Goal: Task Accomplishment & Management: Complete application form

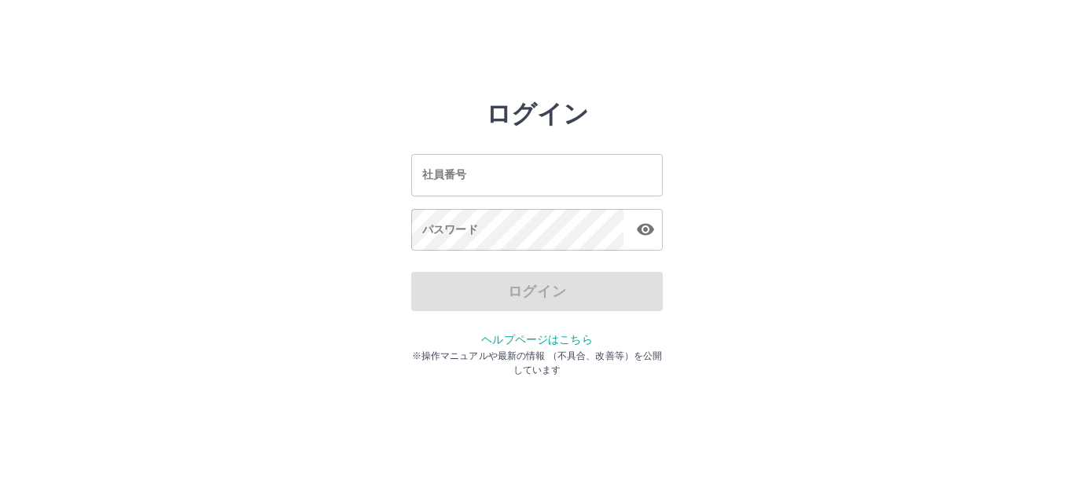
click at [456, 188] on input "社員番号" at bounding box center [537, 175] width 252 height 42
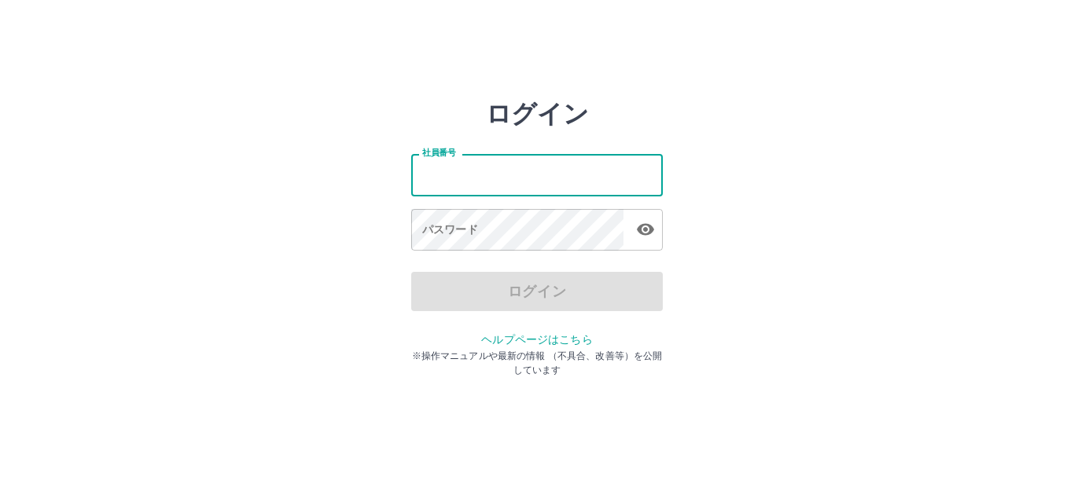
type input "*******"
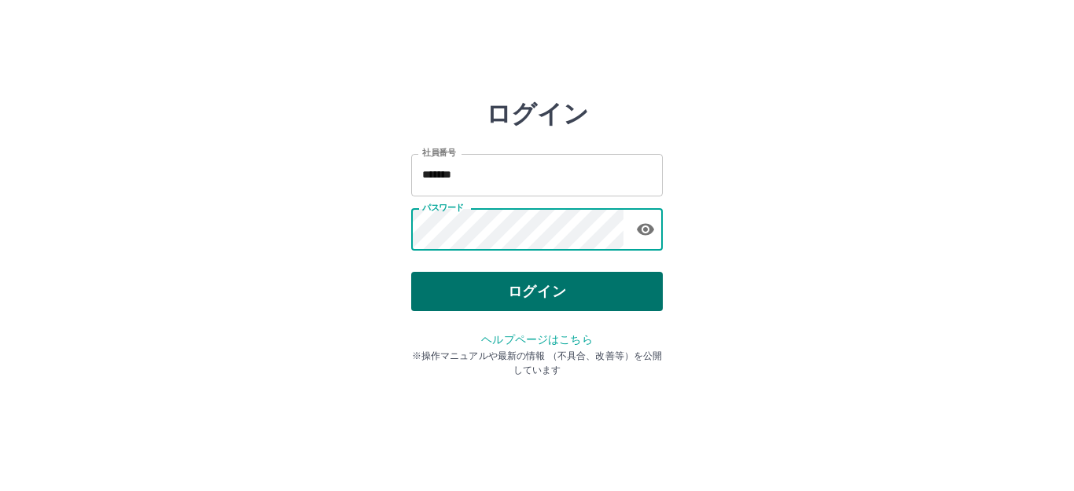
click at [487, 290] on button "ログイン" at bounding box center [537, 291] width 252 height 39
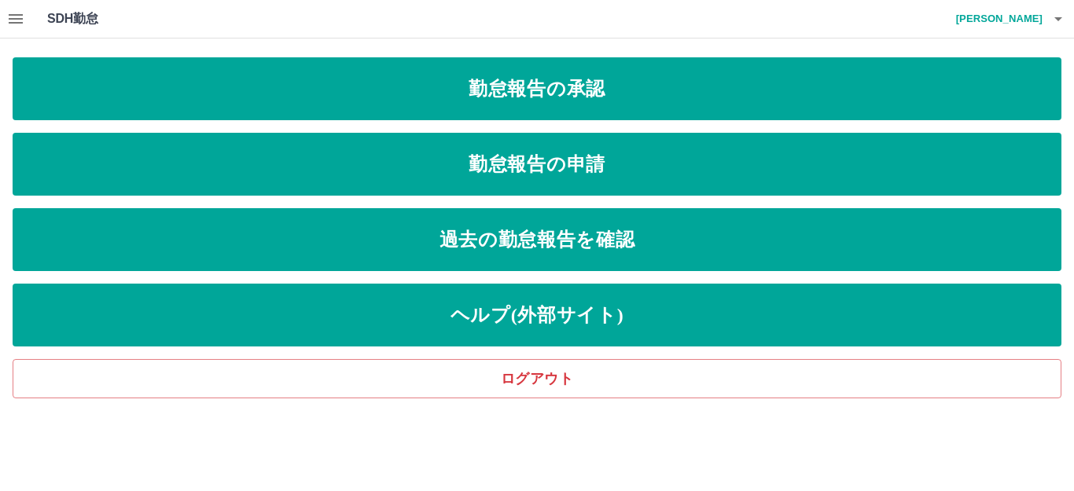
click at [15, 20] on icon "button" at bounding box center [15, 18] width 19 height 19
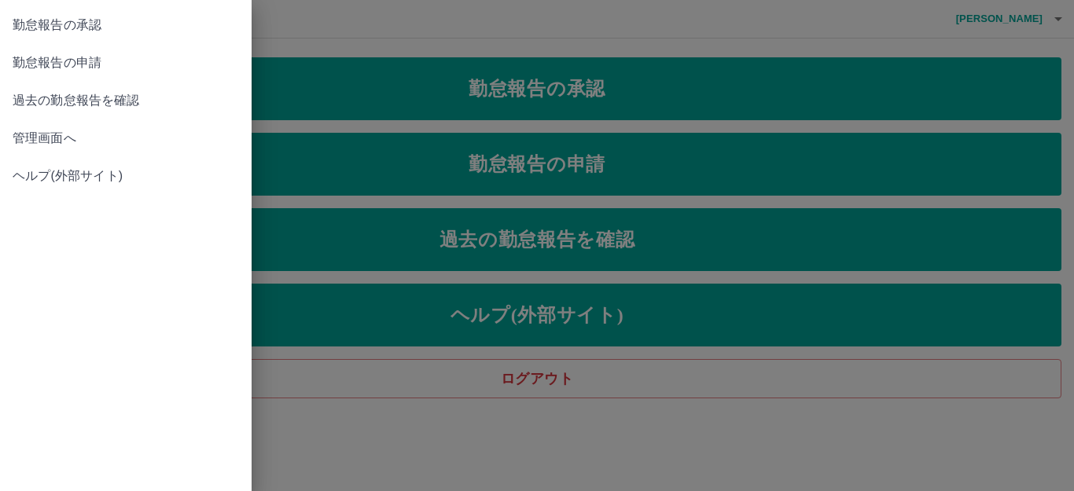
click at [48, 143] on span "管理画面へ" at bounding box center [126, 138] width 226 height 19
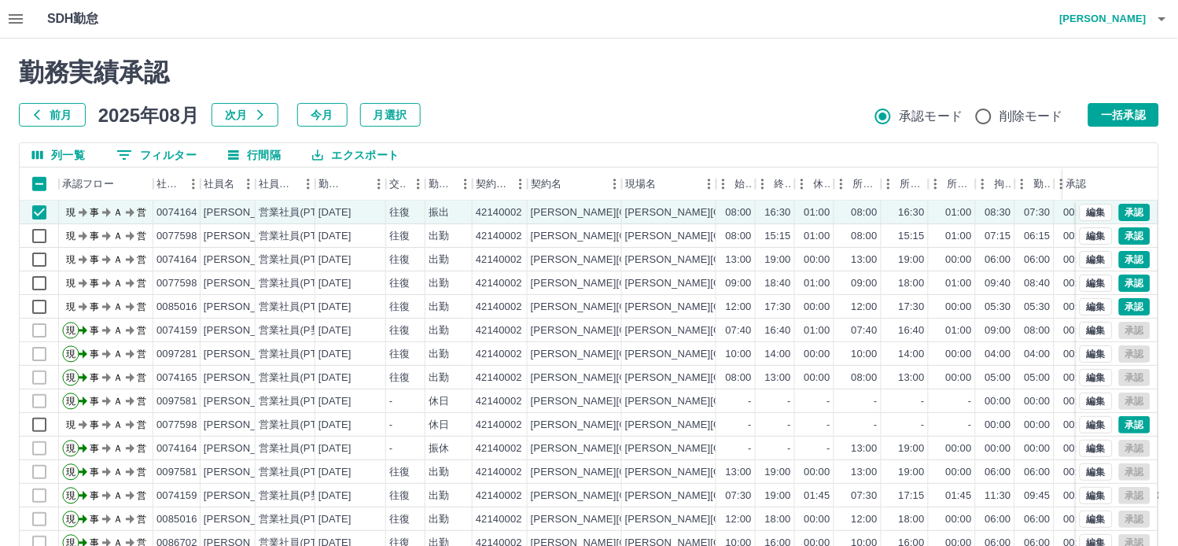
drag, startPoint x: 1004, startPoint y: 0, endPoint x: 685, endPoint y: 90, distance: 331.7
click at [685, 90] on div "勤務実績承認 前月 2025年08月 次月 今月 月選択 承認モード 削除モード 一括承認" at bounding box center [589, 91] width 1140 height 69
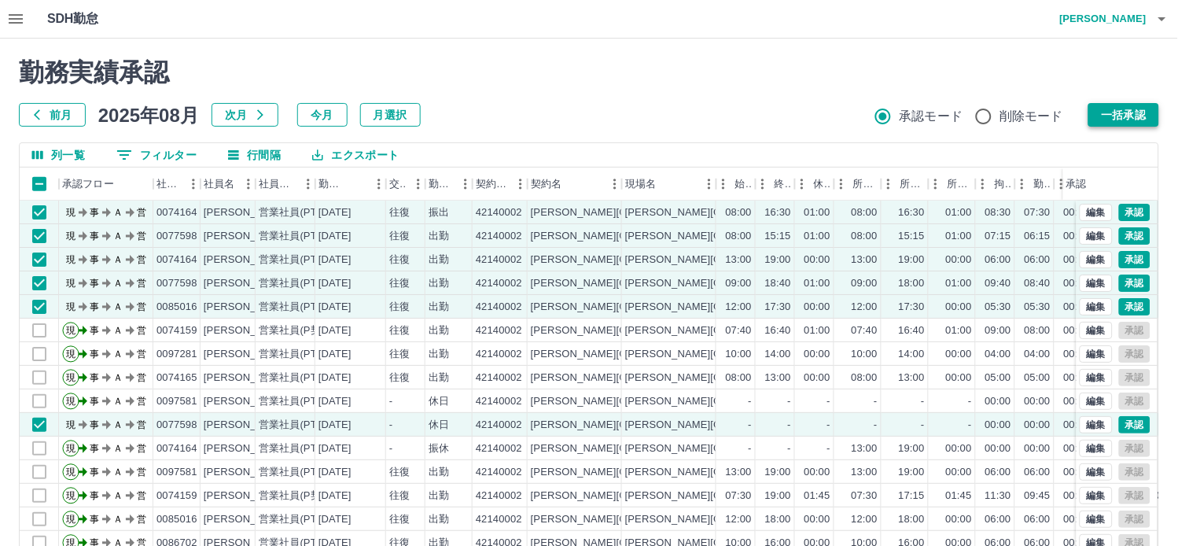
click at [1073, 121] on button "一括承認" at bounding box center [1123, 115] width 71 height 24
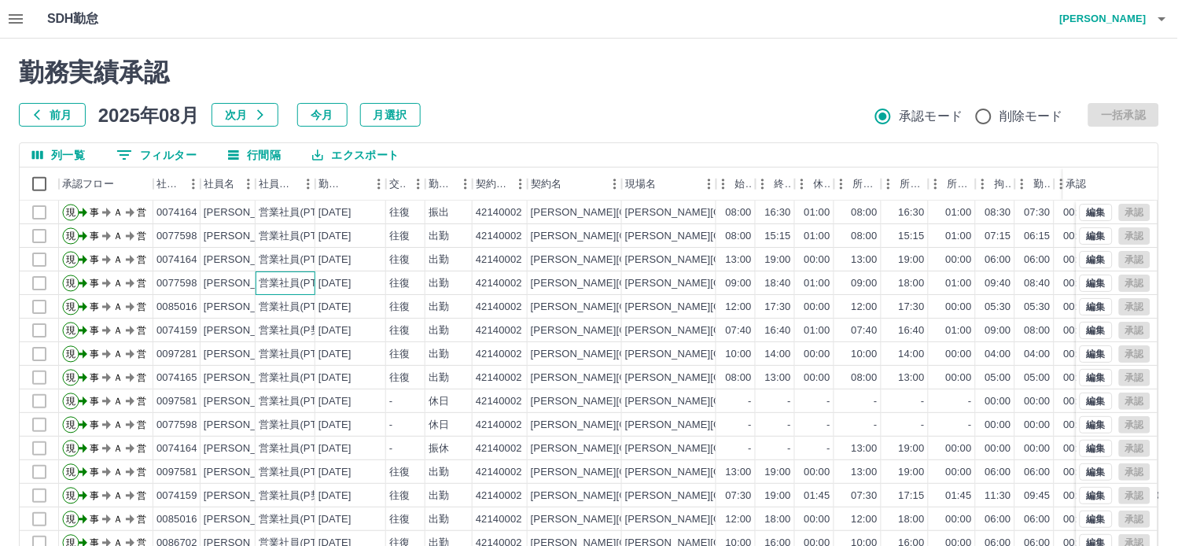
click at [299, 284] on div "営業社員(PT契約)" at bounding box center [300, 283] width 83 height 15
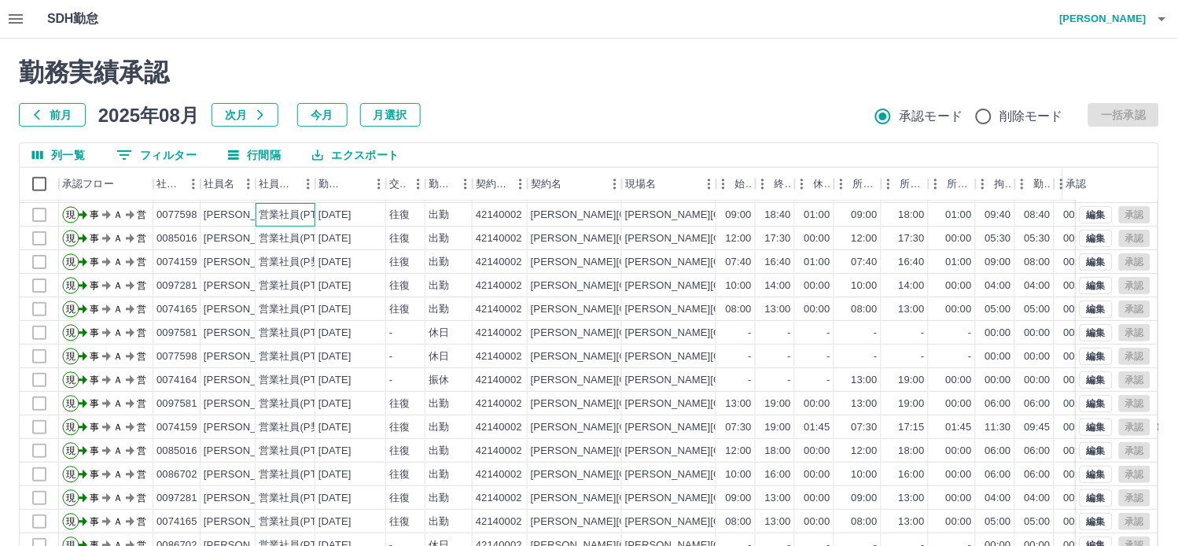
scroll to position [87, 0]
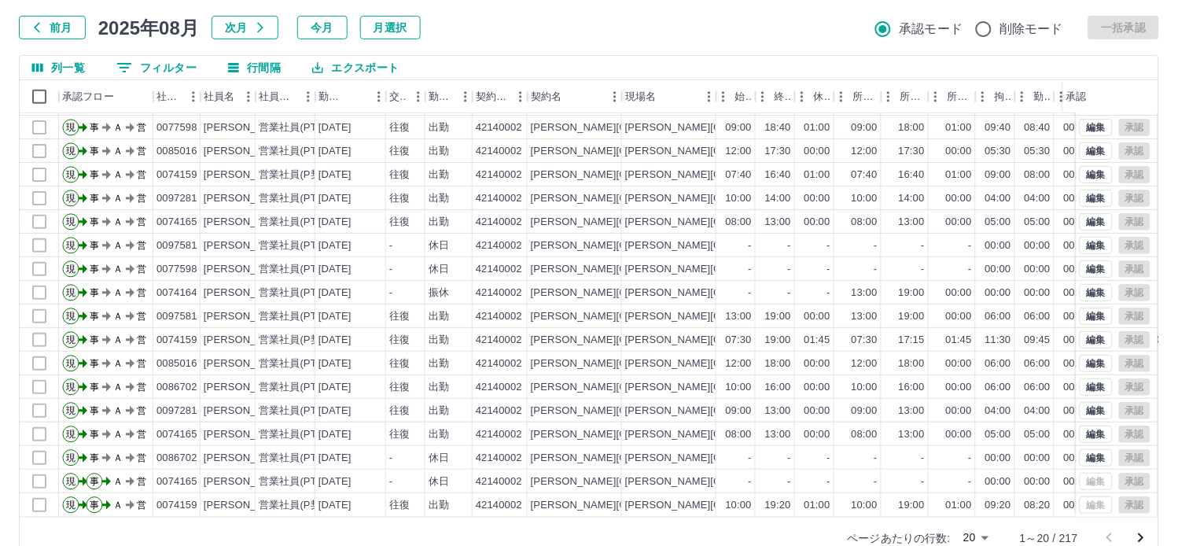
click at [981, 491] on body "SDH勤怠 [PERSON_NAME] 勤務実績承認 前月 [DATE] 次月 今月 月選択 承認モード 削除モード 一括承認 列一覧 0 フィルター 行間隔…" at bounding box center [589, 245] width 1178 height 664
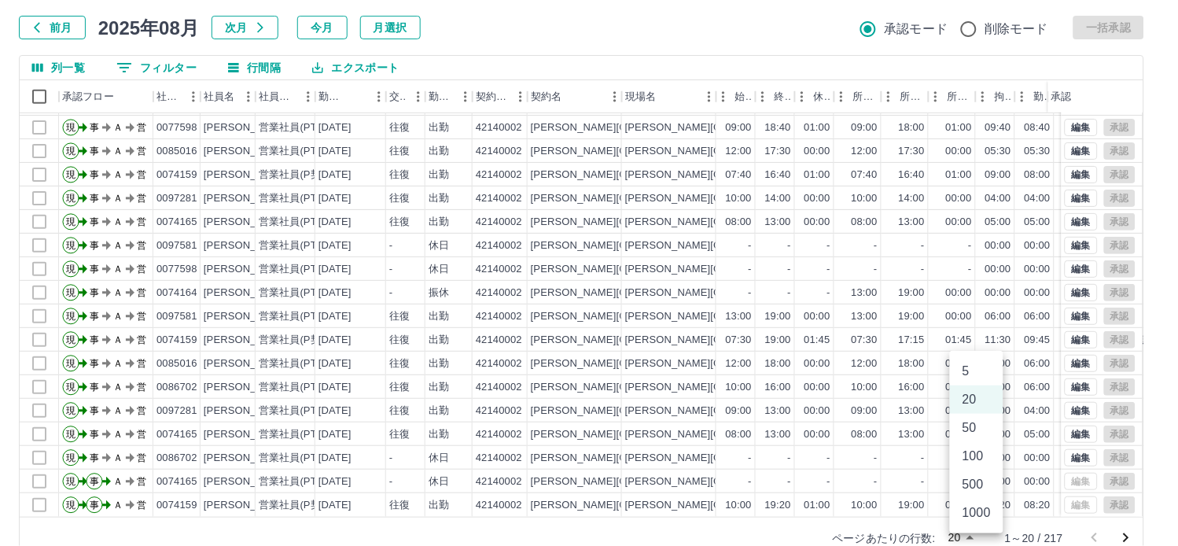
scroll to position [90, 0]
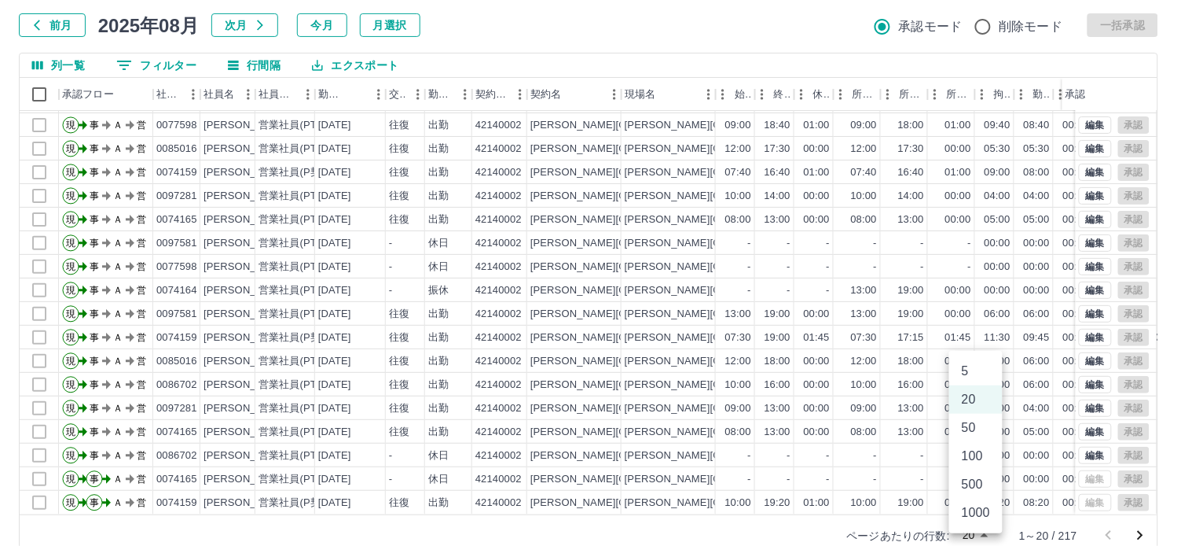
click at [977, 462] on li "100" at bounding box center [976, 456] width 53 height 28
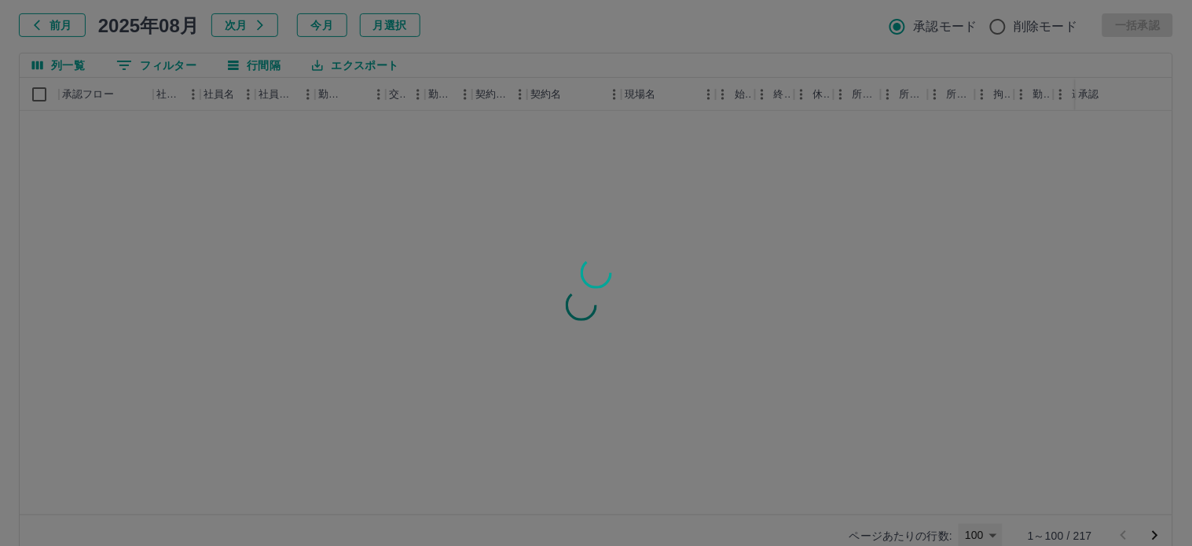
type input "***"
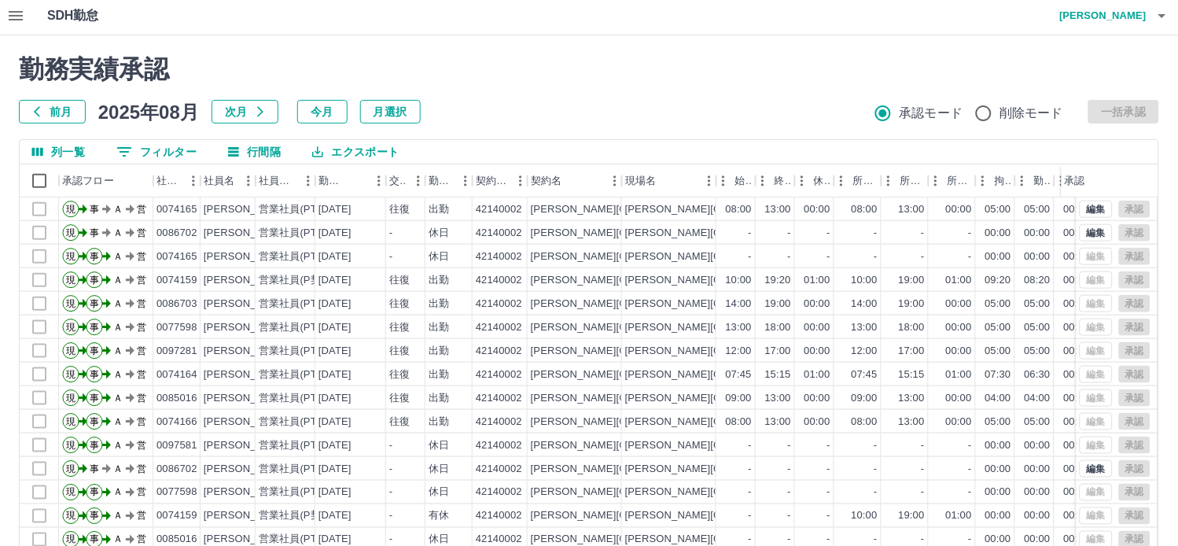
scroll to position [349, 0]
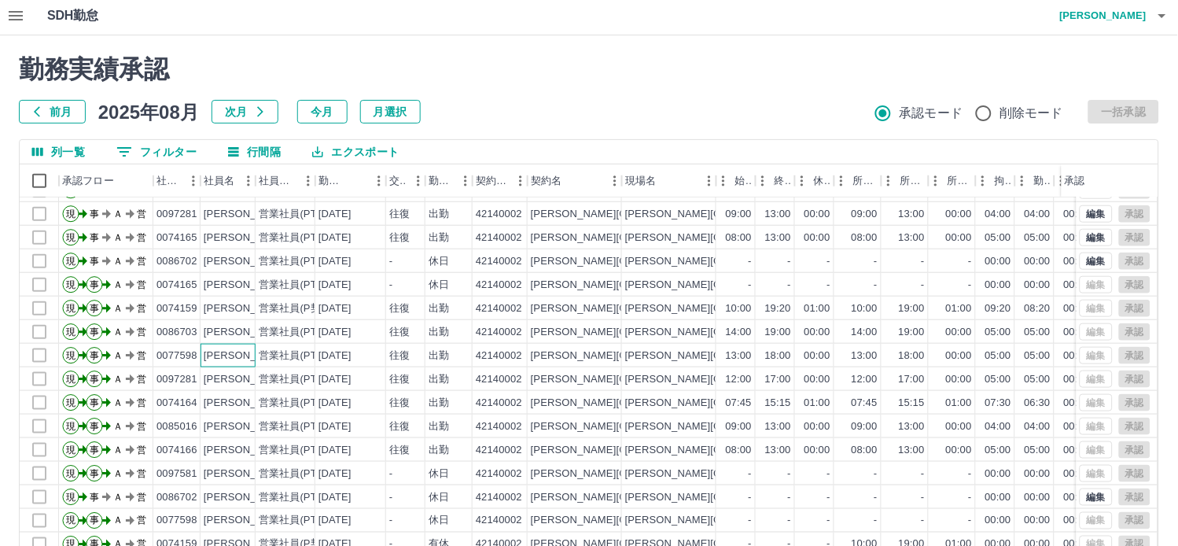
click at [234, 360] on div "[PERSON_NAME]" at bounding box center [247, 355] width 86 height 15
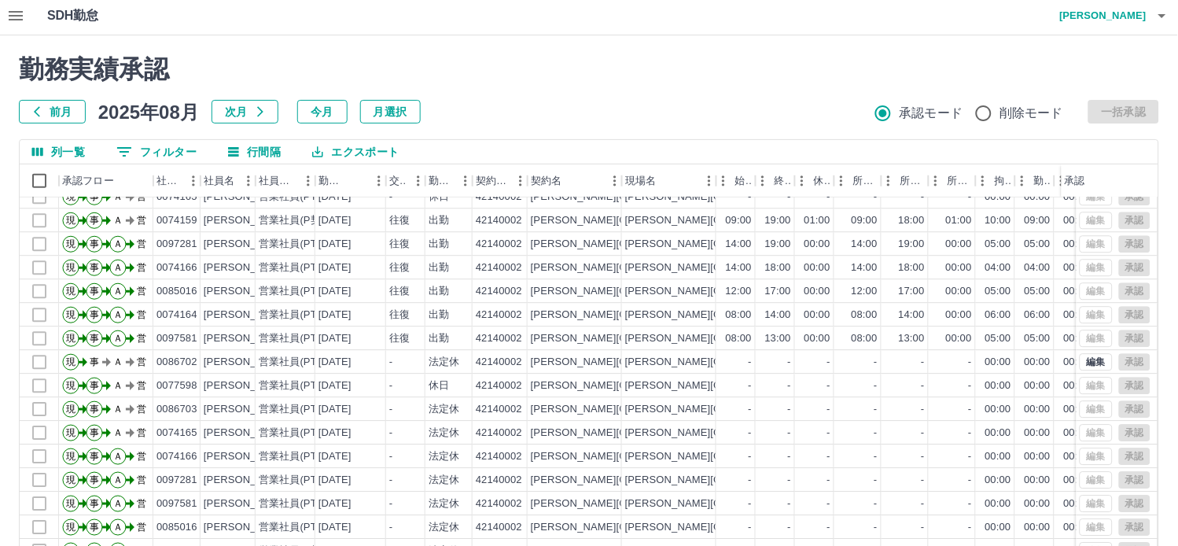
scroll to position [961, 0]
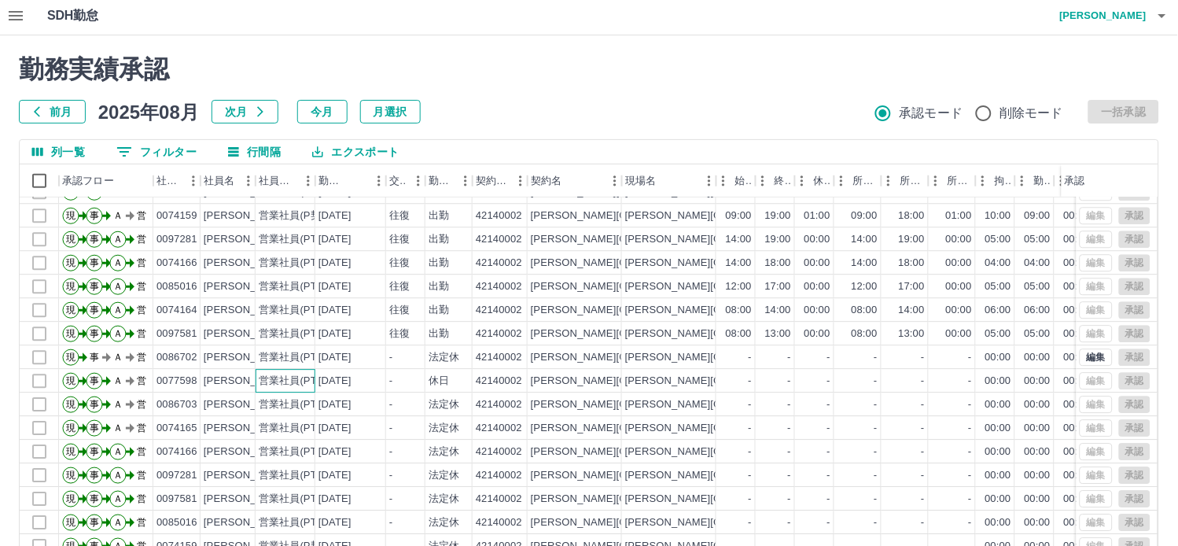
click at [272, 384] on div "営業社員(PT契約)" at bounding box center [300, 380] width 83 height 15
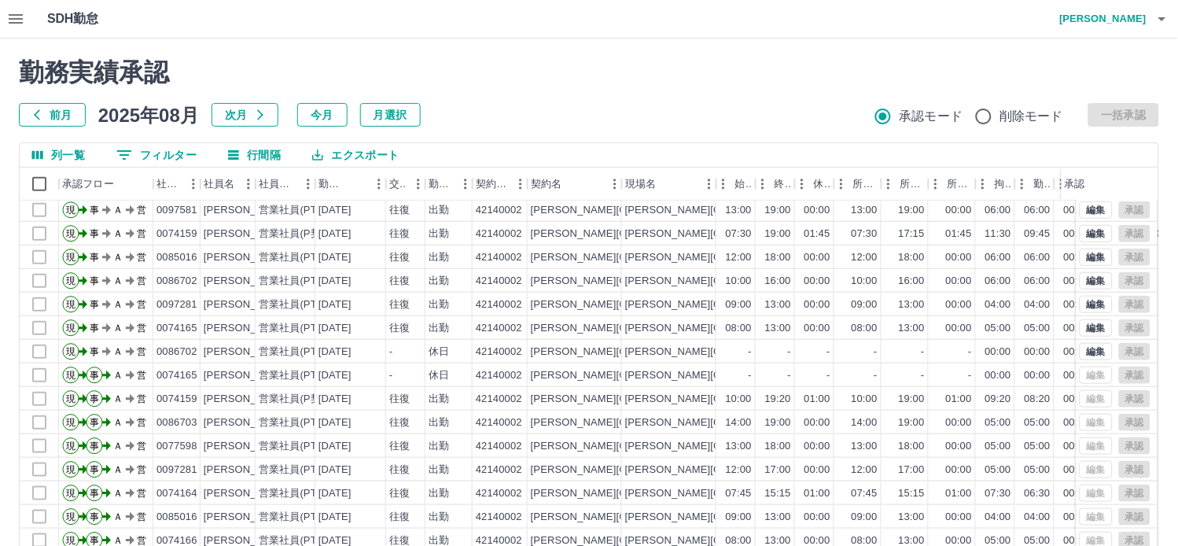
scroll to position [349, 0]
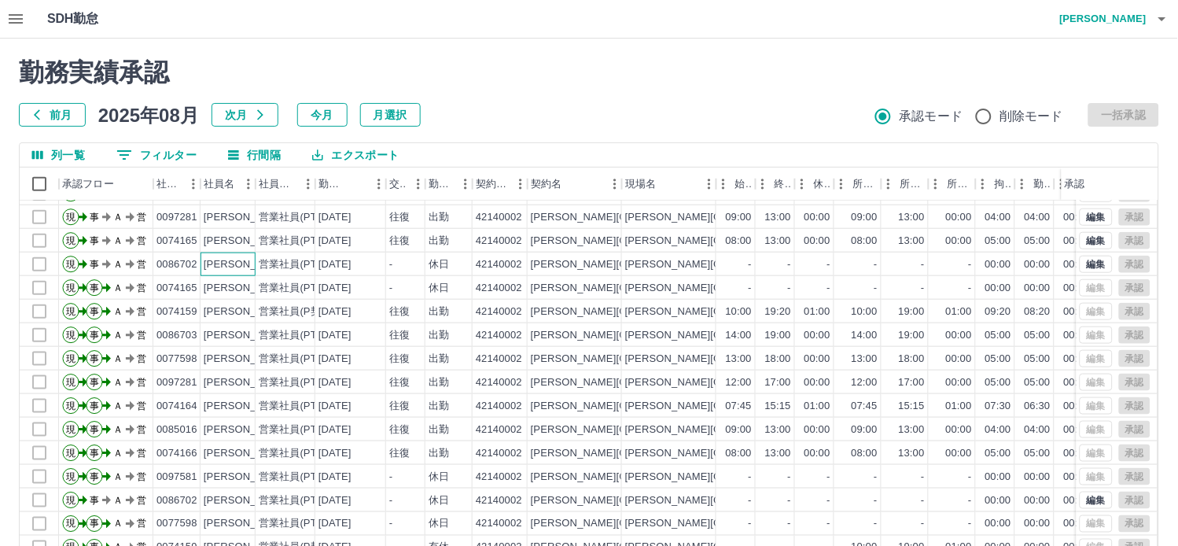
click at [239, 266] on div "[PERSON_NAME]" at bounding box center [247, 264] width 86 height 15
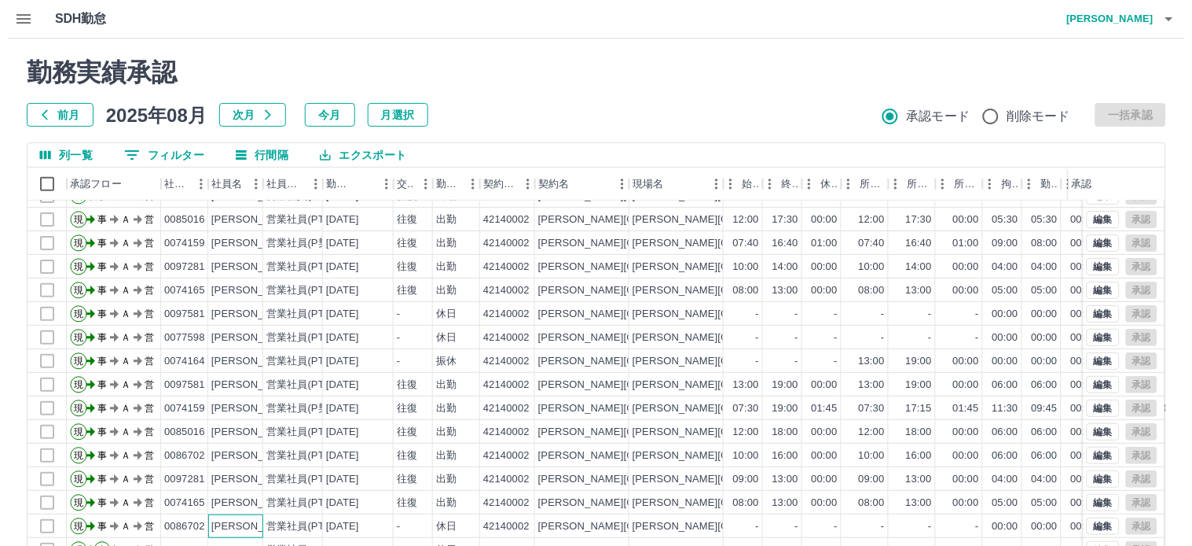
scroll to position [175, 0]
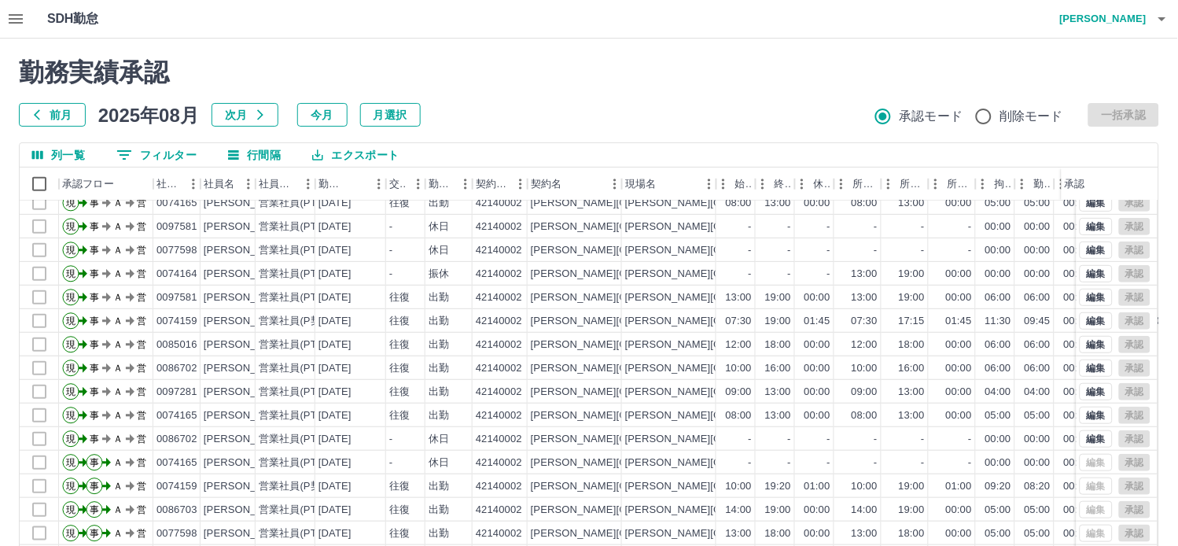
click at [14, 14] on icon "button" at bounding box center [16, 18] width 14 height 9
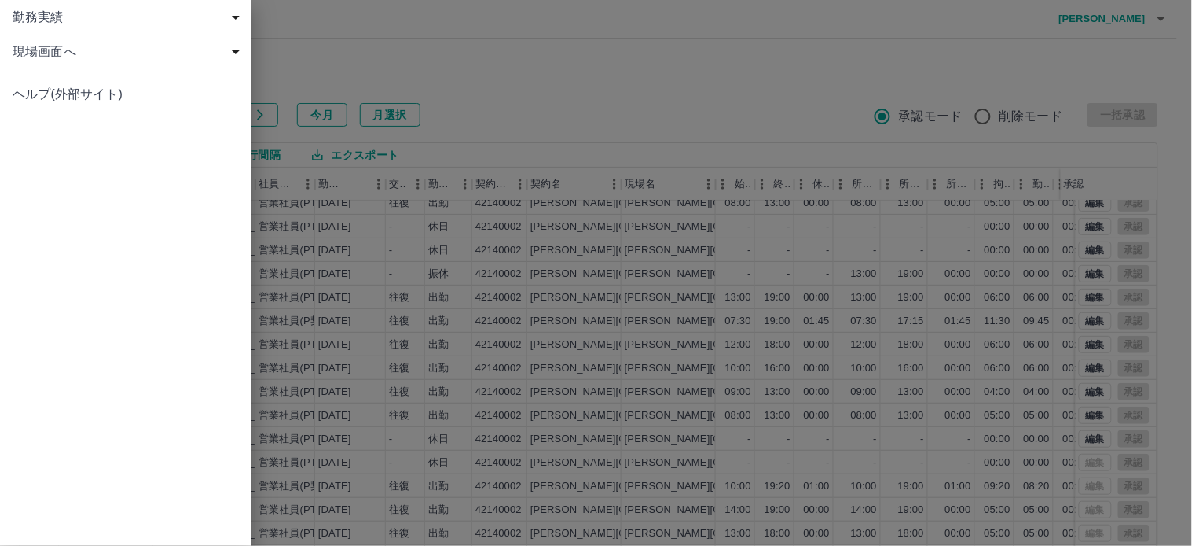
click at [25, 48] on span "現場画面へ" at bounding box center [129, 51] width 233 height 19
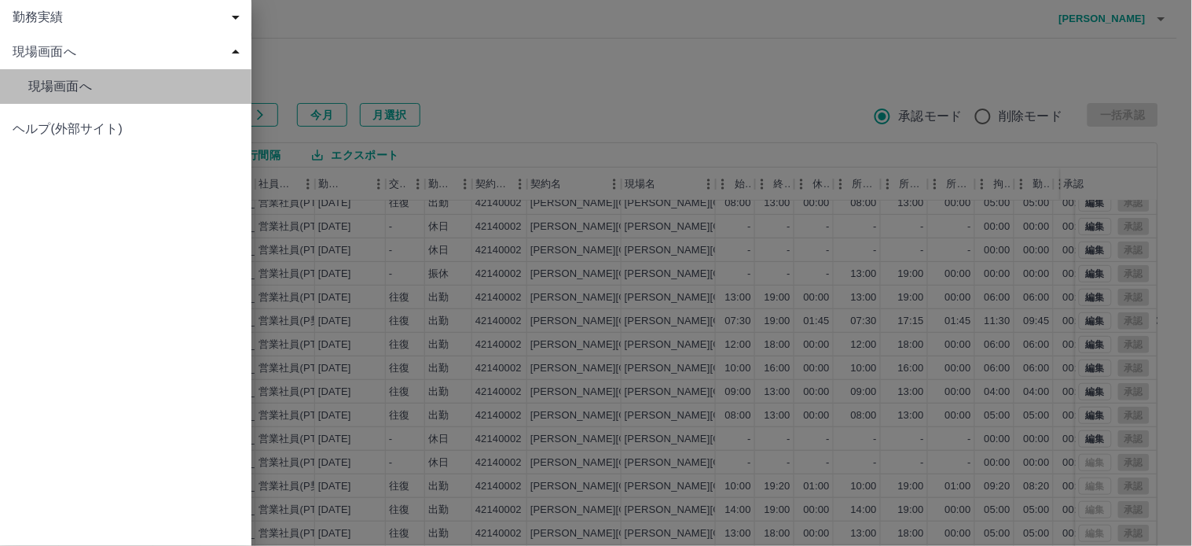
click at [68, 88] on span "現場画面へ" at bounding box center [133, 86] width 211 height 19
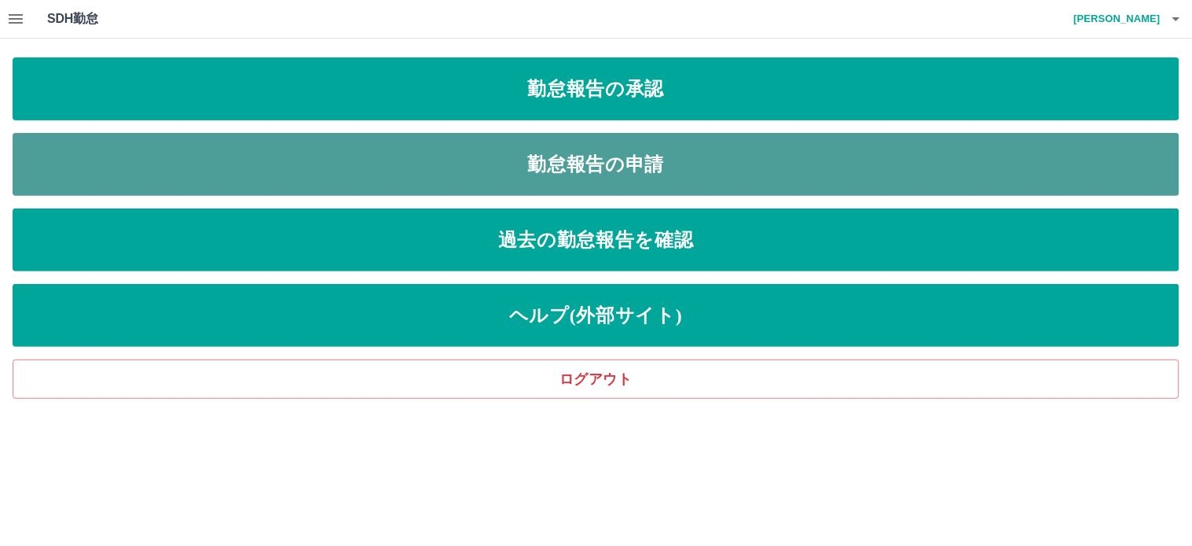
click at [585, 159] on link "勤怠報告の申請" at bounding box center [596, 164] width 1167 height 63
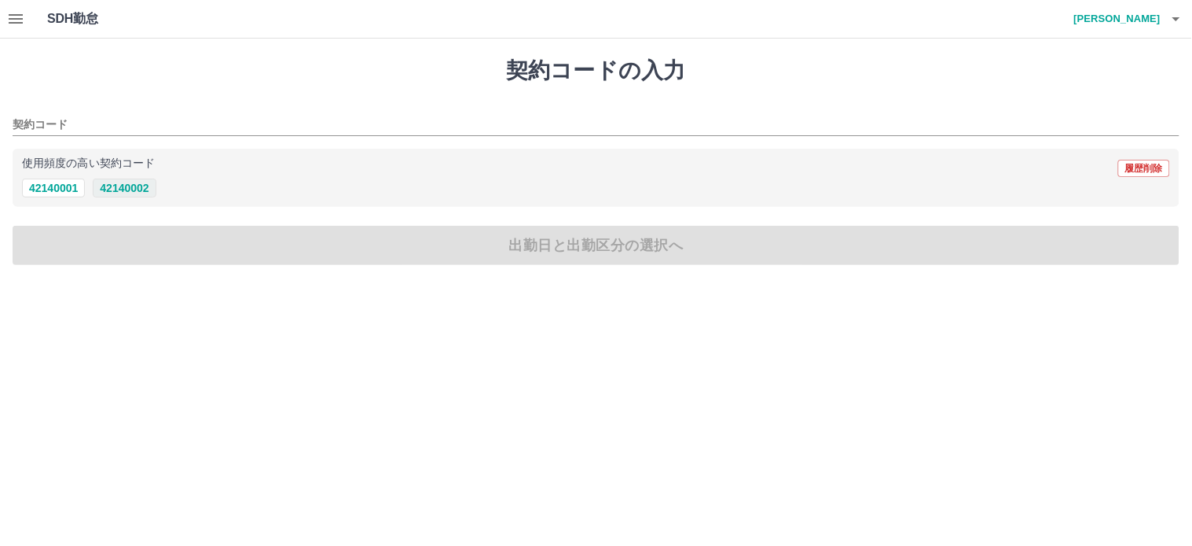
click at [120, 189] on button "42140002" at bounding box center [124, 187] width 63 height 19
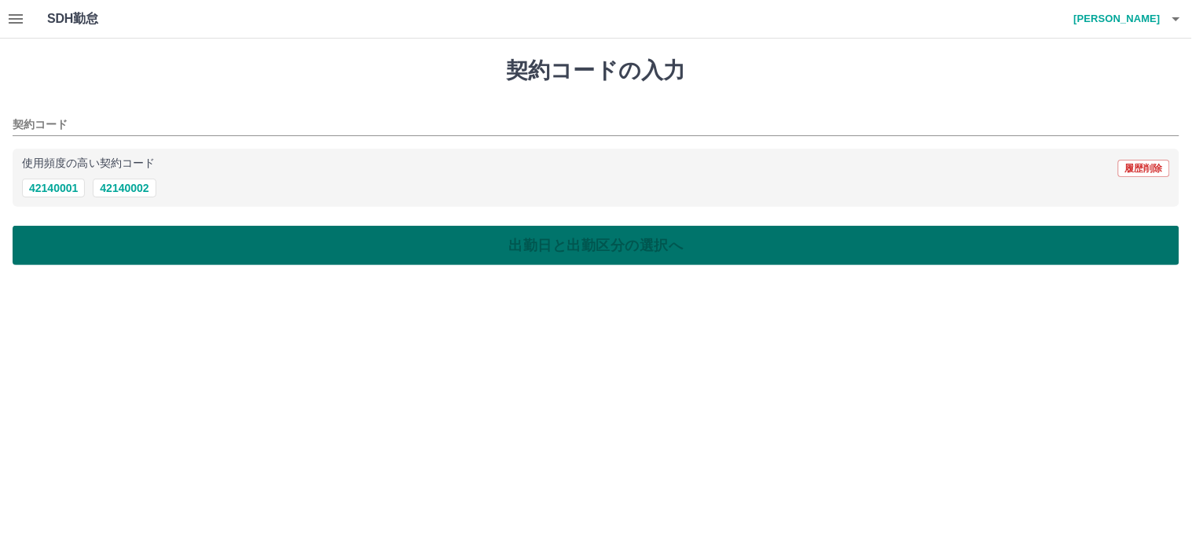
type input "********"
click at [547, 252] on button "出勤日と出勤区分の選択へ" at bounding box center [596, 245] width 1167 height 39
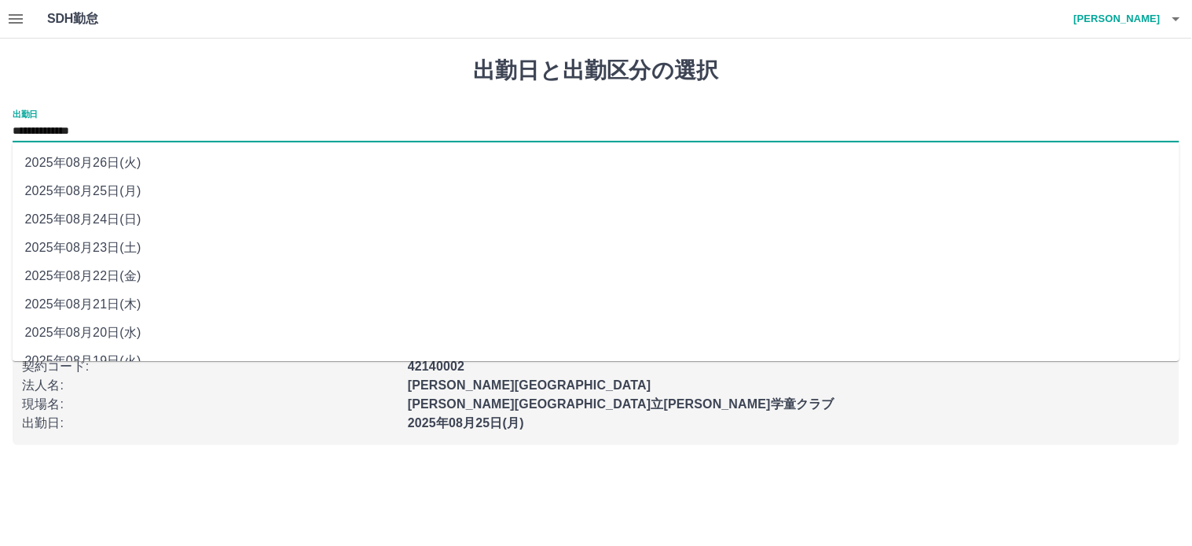
click at [79, 137] on input "**********" at bounding box center [596, 132] width 1167 height 20
click at [90, 215] on li "2025年08月24日(日)" at bounding box center [597, 219] width 1168 height 28
type input "**********"
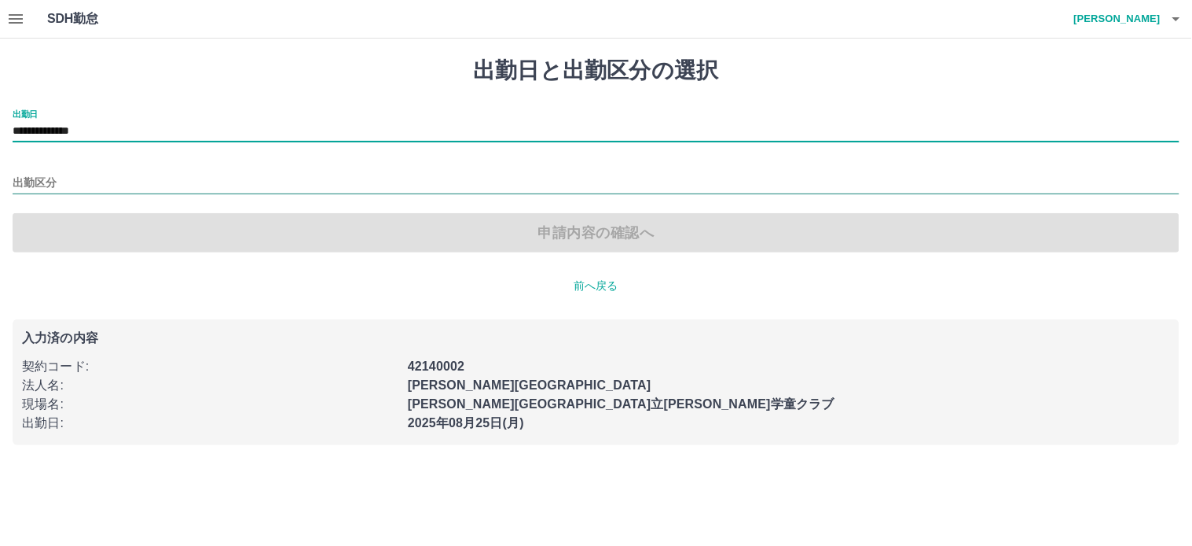
click at [58, 178] on input "出勤区分" at bounding box center [596, 184] width 1167 height 20
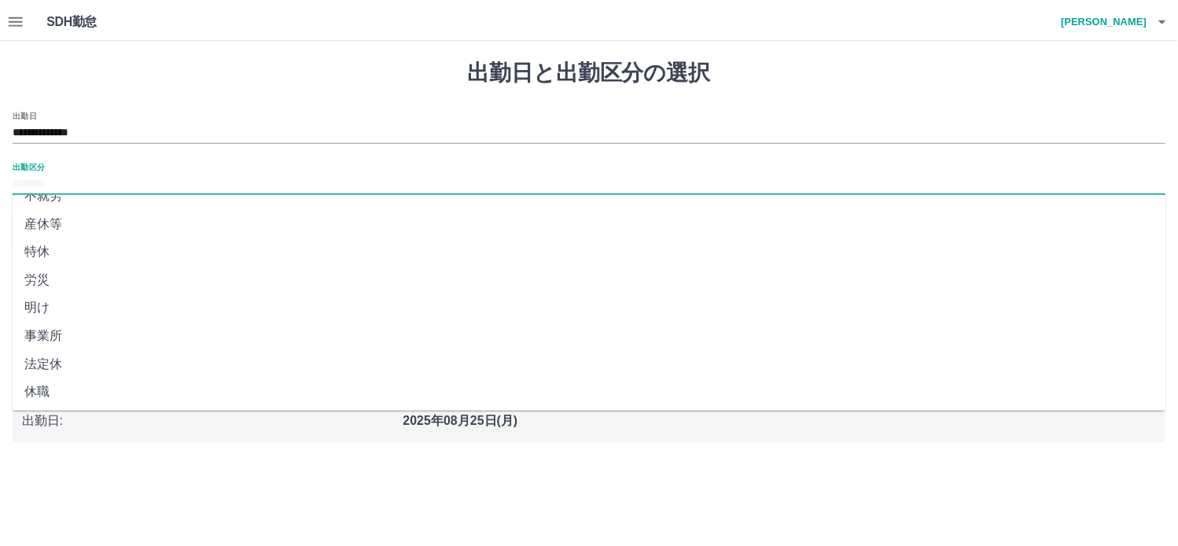
scroll to position [303, 0]
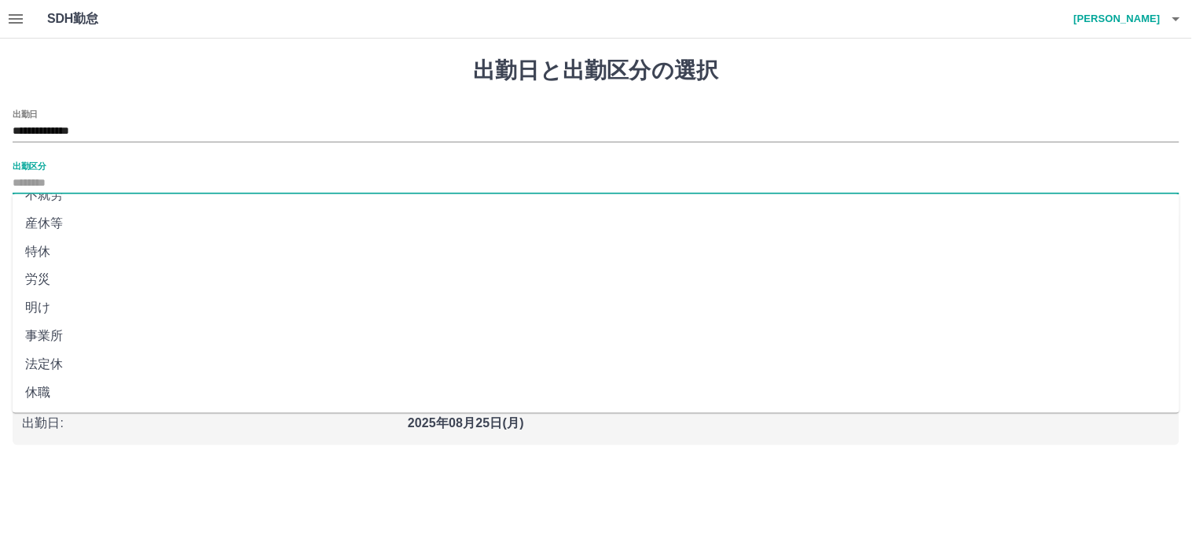
click at [43, 358] on li "法定休" at bounding box center [597, 365] width 1168 height 28
type input "***"
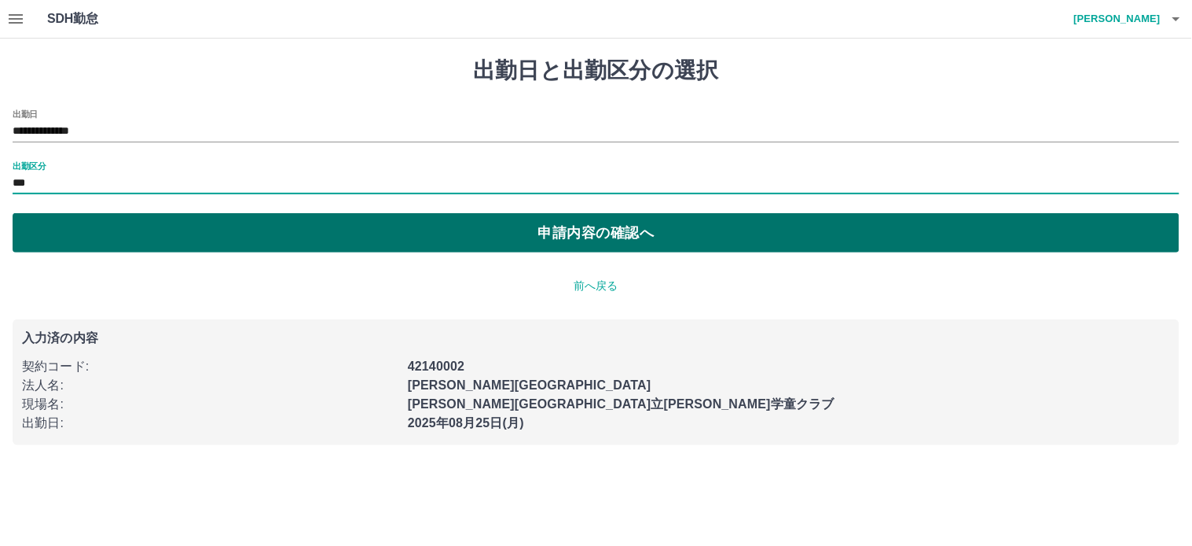
click at [637, 234] on button "申請内容の確認へ" at bounding box center [596, 232] width 1167 height 39
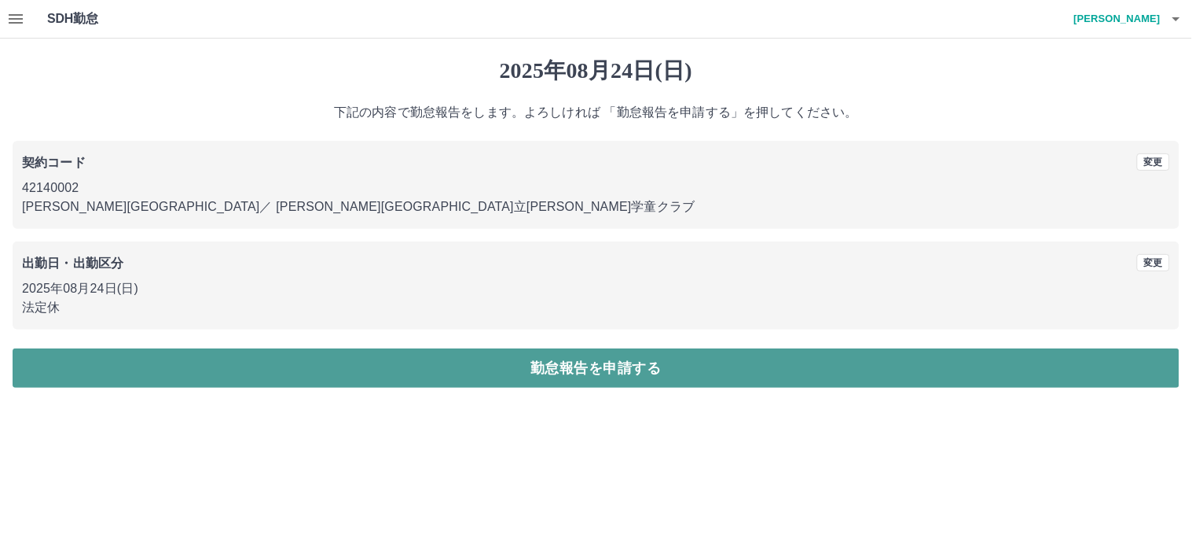
click at [541, 357] on button "勤怠報告を申請する" at bounding box center [596, 367] width 1167 height 39
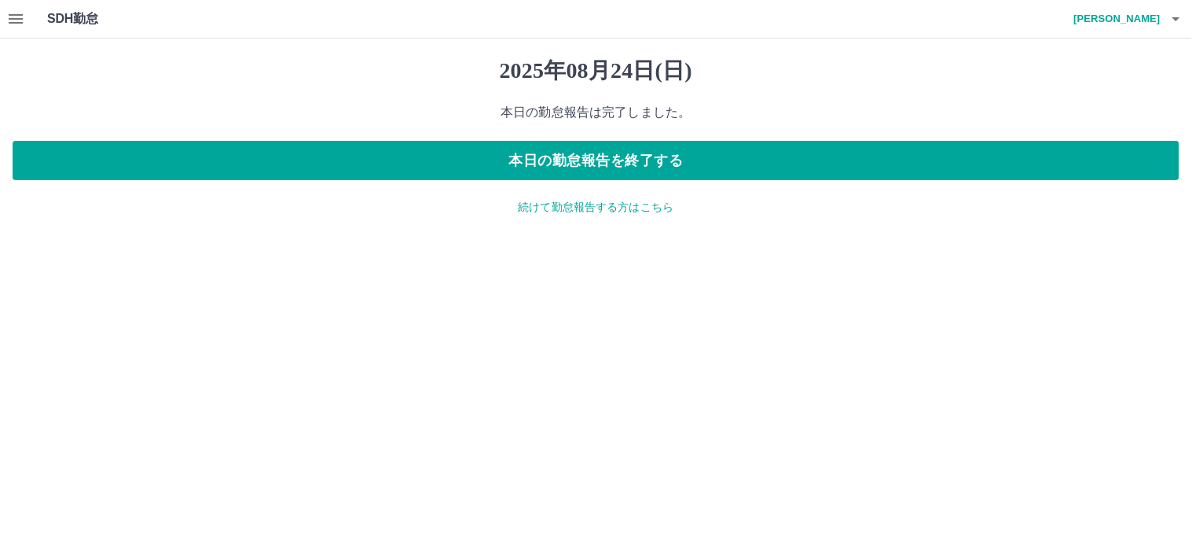
click at [596, 210] on p "続けて勤怠報告する方はこちら" at bounding box center [596, 207] width 1167 height 17
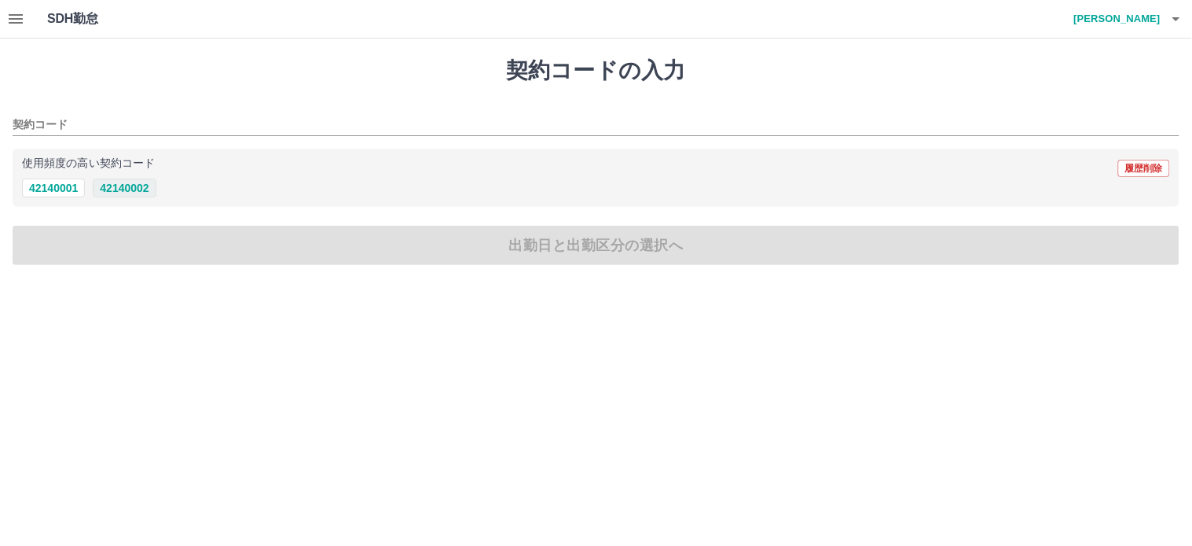
click at [121, 187] on button "42140002" at bounding box center [124, 187] width 63 height 19
type input "********"
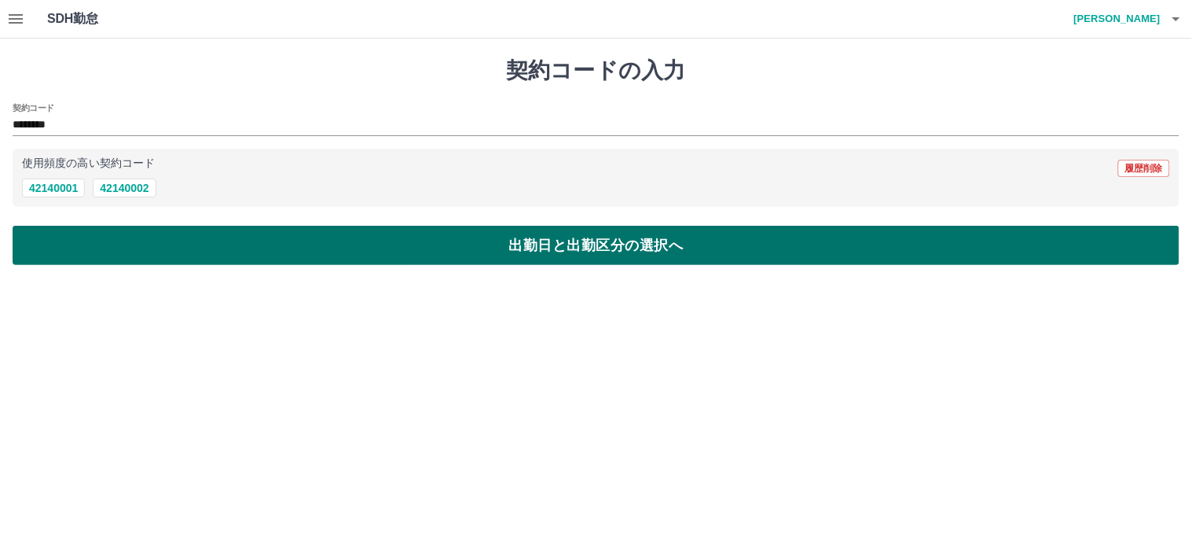
click at [536, 252] on button "出勤日と出勤区分の選択へ" at bounding box center [596, 245] width 1167 height 39
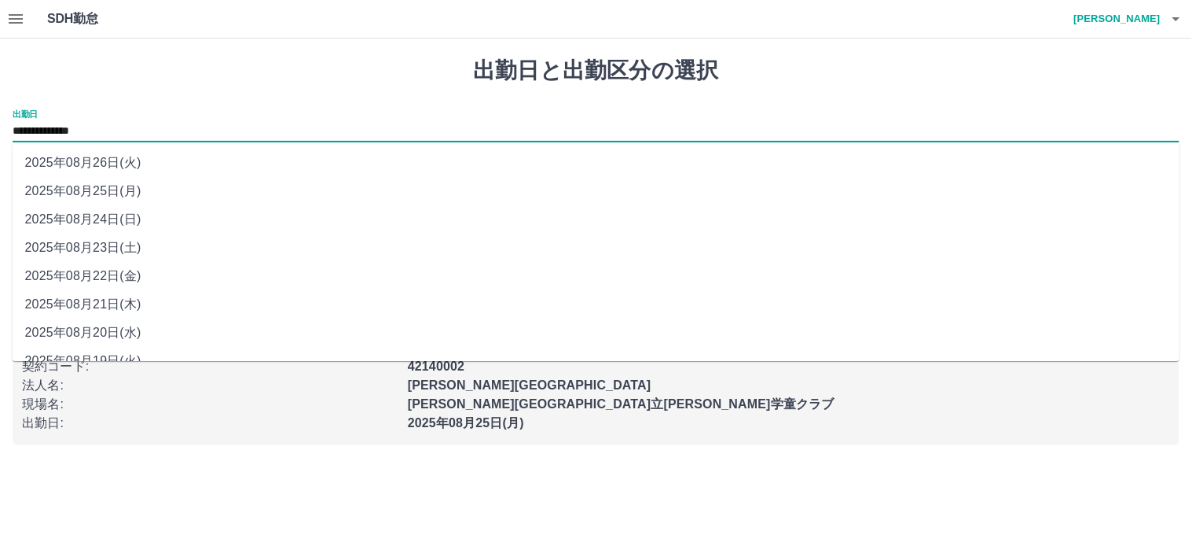
click at [93, 128] on input "**********" at bounding box center [596, 132] width 1167 height 20
click at [100, 249] on li "2025年08月23日(土)" at bounding box center [597, 247] width 1168 height 28
type input "**********"
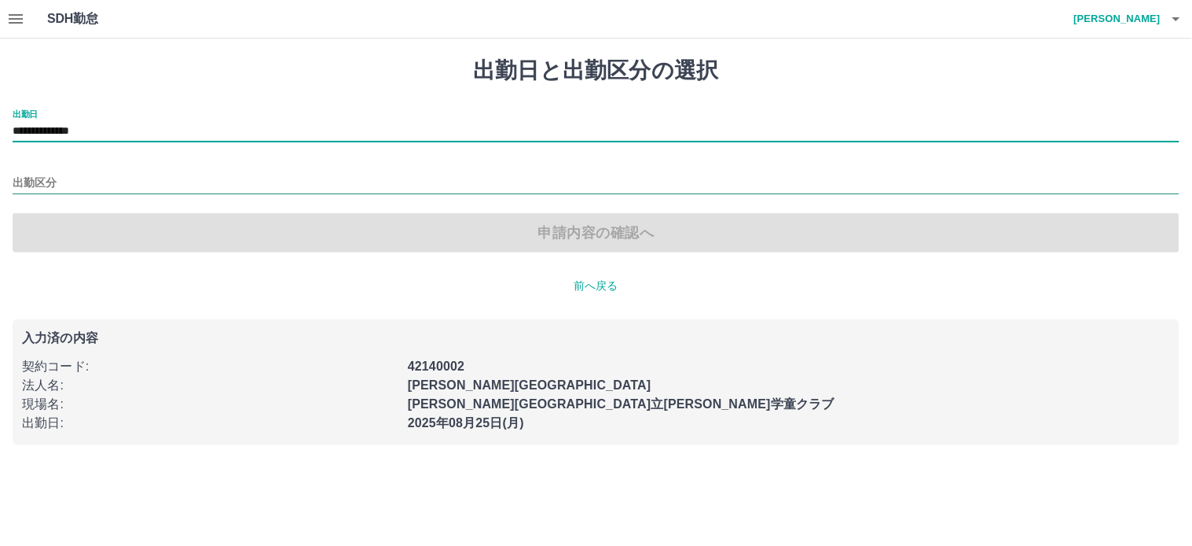
click at [68, 174] on input "出勤区分" at bounding box center [596, 184] width 1167 height 20
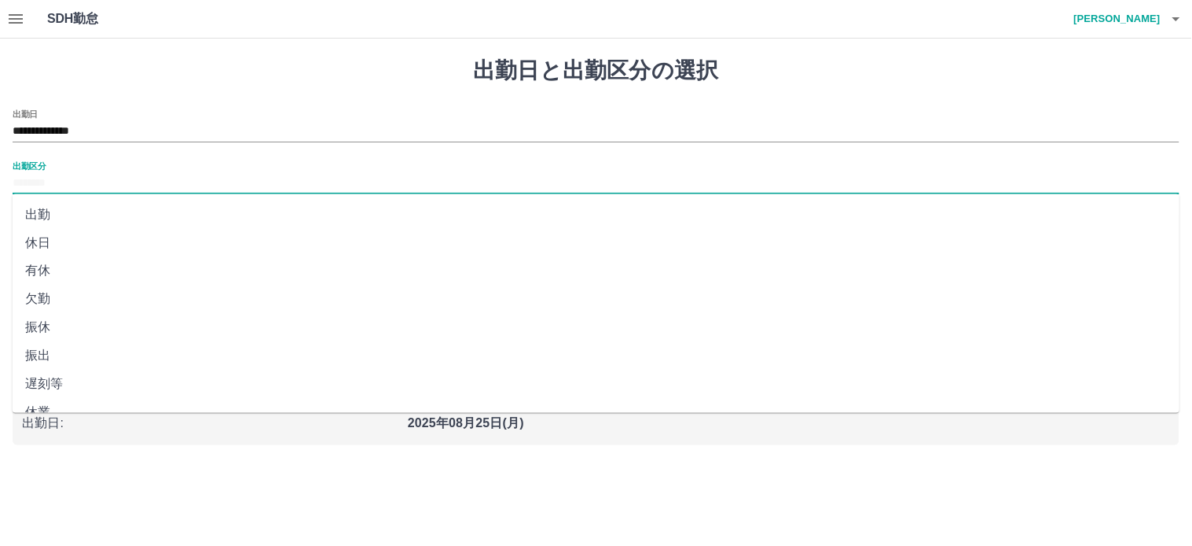
click at [61, 246] on li "休日" at bounding box center [597, 243] width 1168 height 28
type input "**"
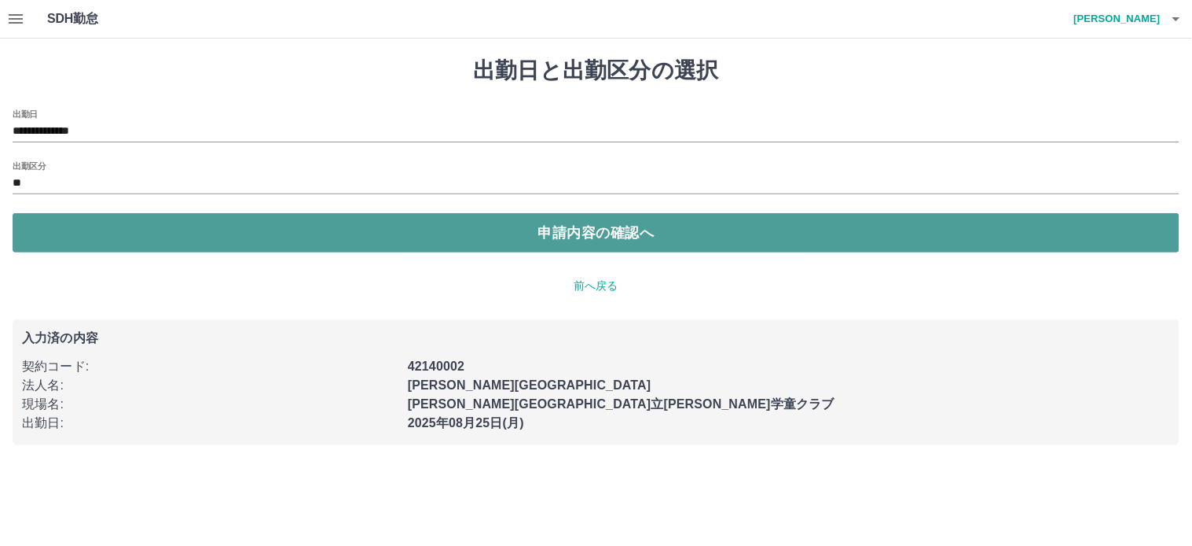
click at [618, 233] on button "申請内容の確認へ" at bounding box center [596, 232] width 1167 height 39
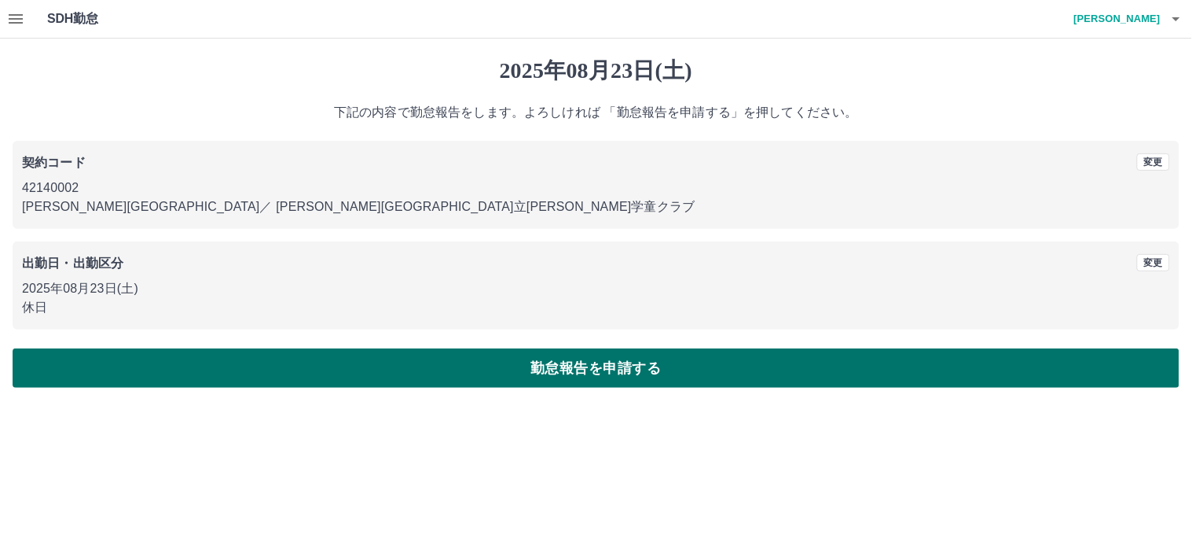
click at [579, 370] on button "勤怠報告を申請する" at bounding box center [596, 367] width 1167 height 39
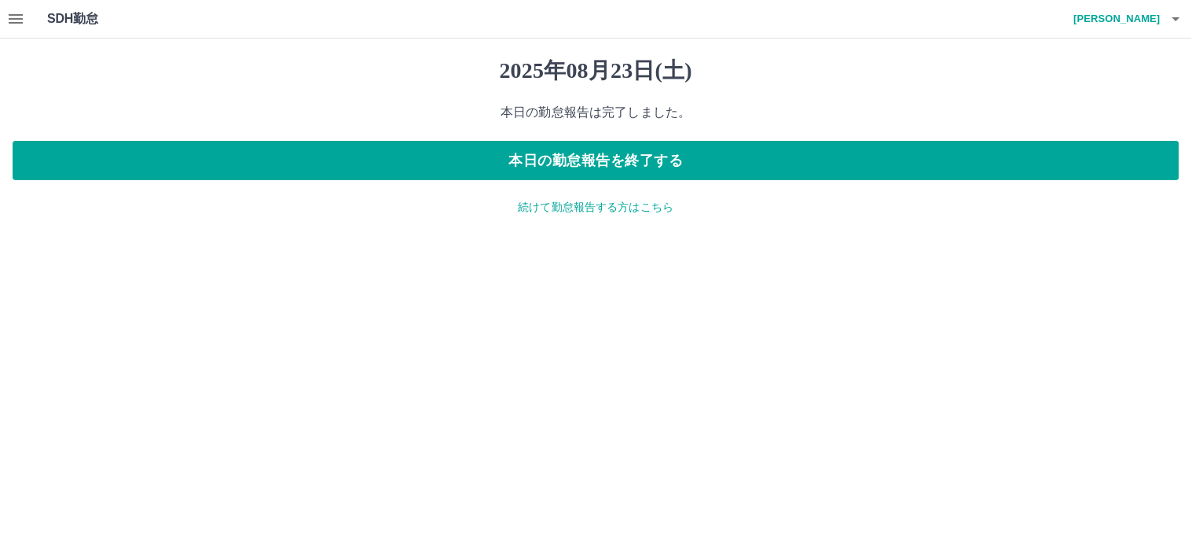
click at [20, 16] on icon "button" at bounding box center [15, 18] width 19 height 19
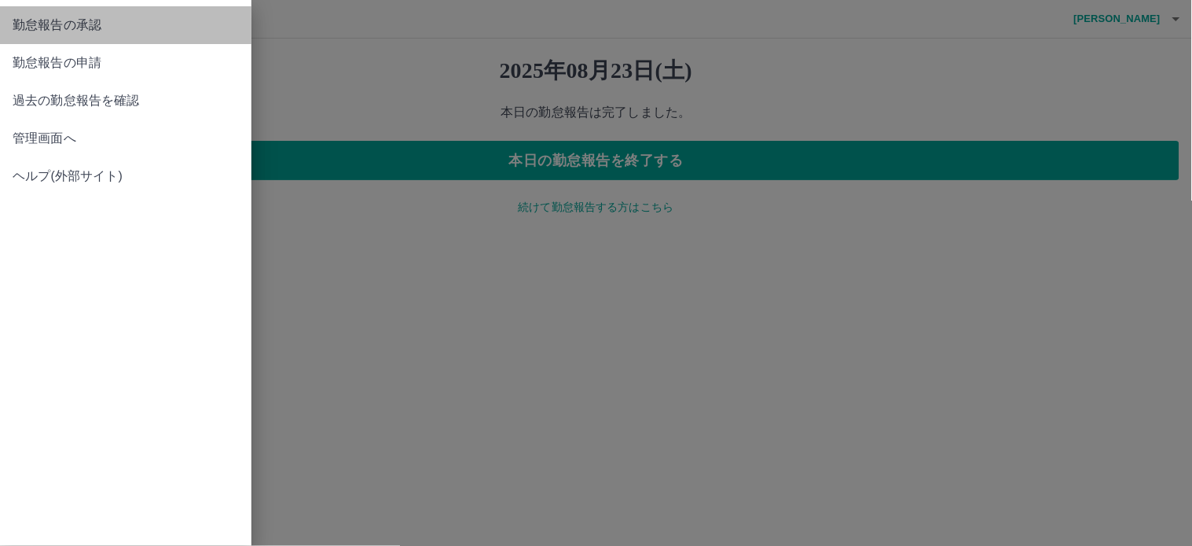
click at [28, 21] on span "勤怠報告の承認" at bounding box center [126, 25] width 226 height 19
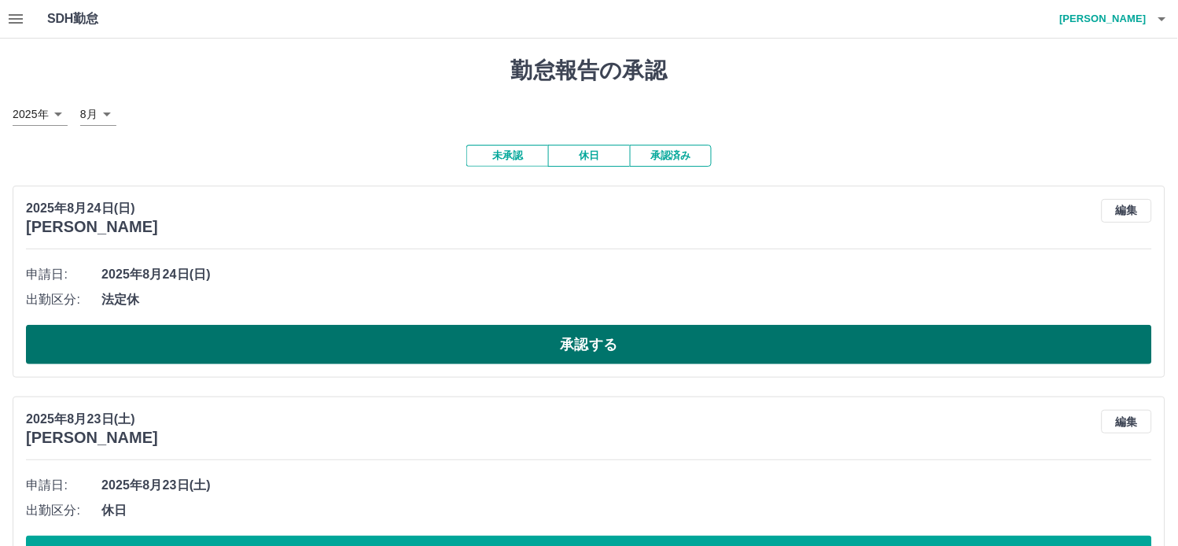
click at [543, 346] on button "承認する" at bounding box center [589, 344] width 1126 height 39
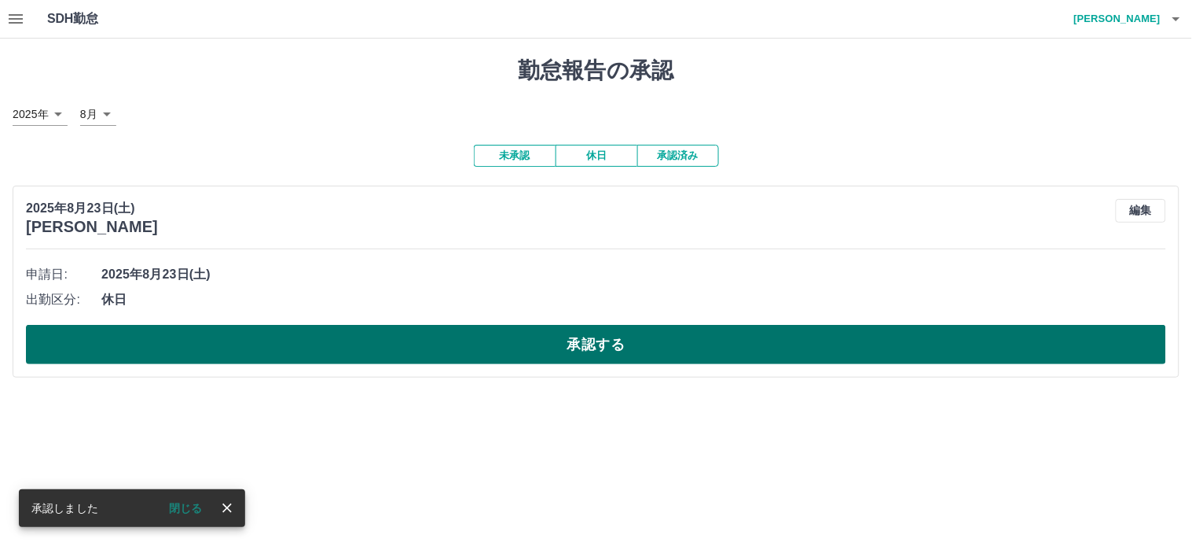
click at [591, 358] on button "承認する" at bounding box center [596, 344] width 1141 height 39
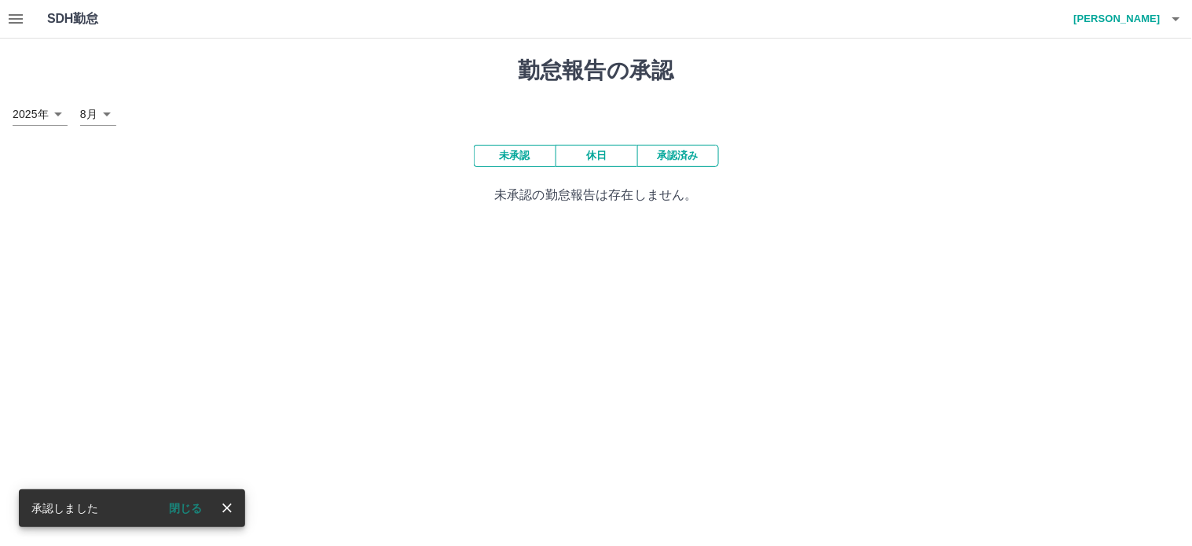
click at [13, 27] on icon "button" at bounding box center [15, 18] width 19 height 19
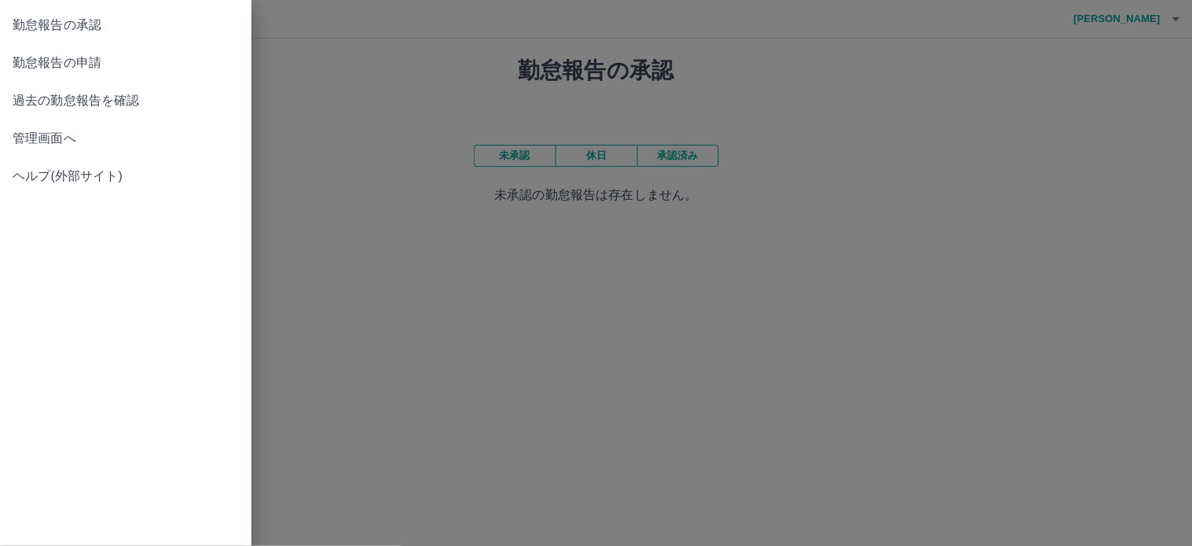
click at [49, 145] on span "管理画面へ" at bounding box center [126, 138] width 226 height 19
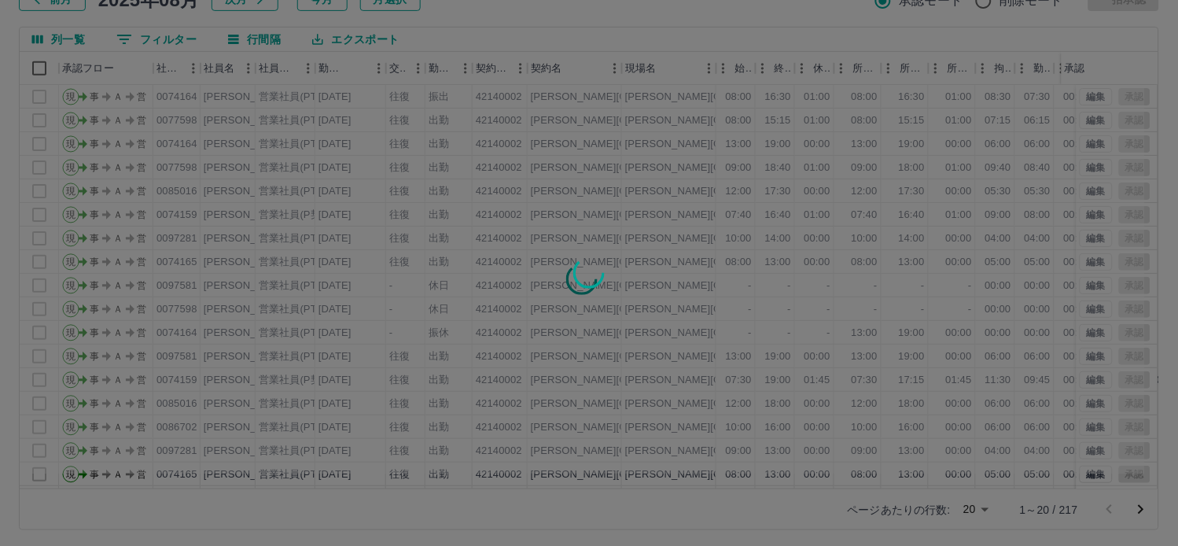
scroll to position [119, 0]
click at [985, 491] on div at bounding box center [589, 273] width 1178 height 546
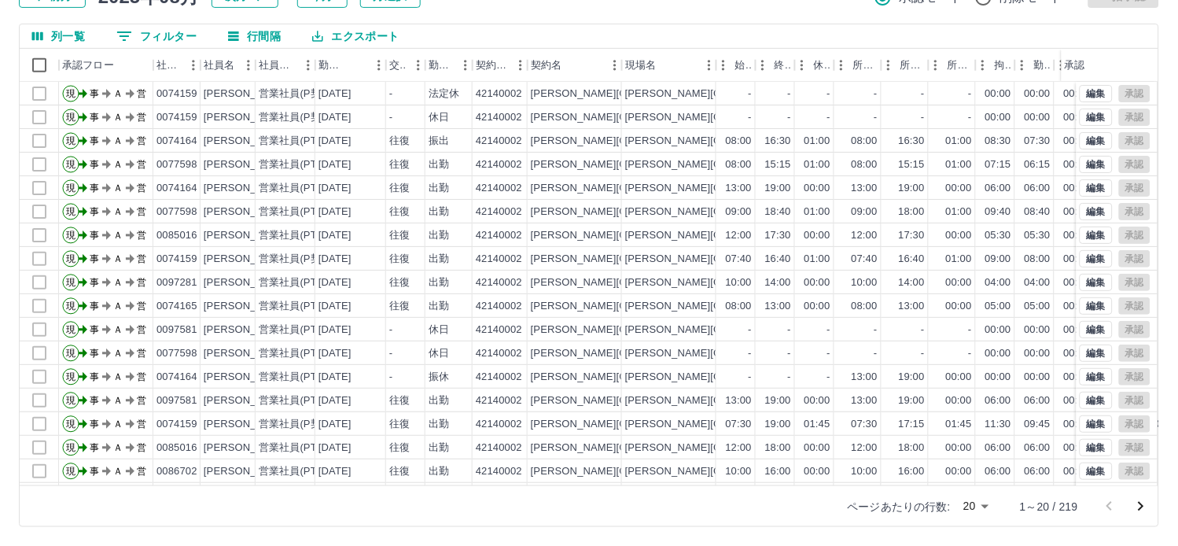
click at [985, 491] on body "SDH勤怠 [PERSON_NAME] 勤務実績承認 前月 [DATE] 次月 今月 月選択 承認モード 削除モード 一括承認 列一覧 0 フィルター 行間隔…" at bounding box center [589, 213] width 1178 height 664
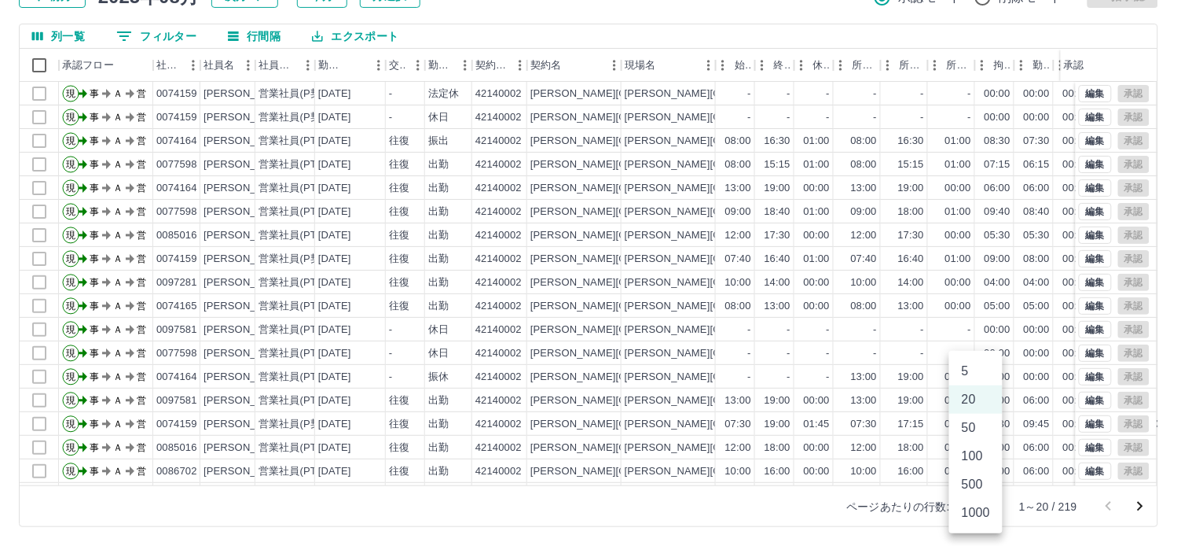
click at [972, 458] on li "100" at bounding box center [976, 456] width 53 height 28
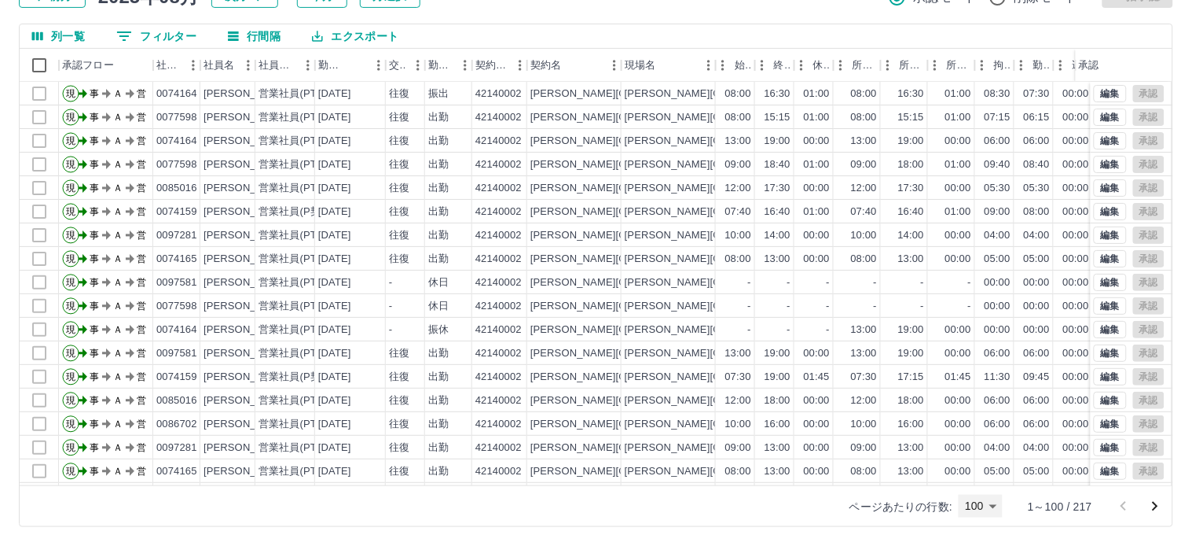
type input "***"
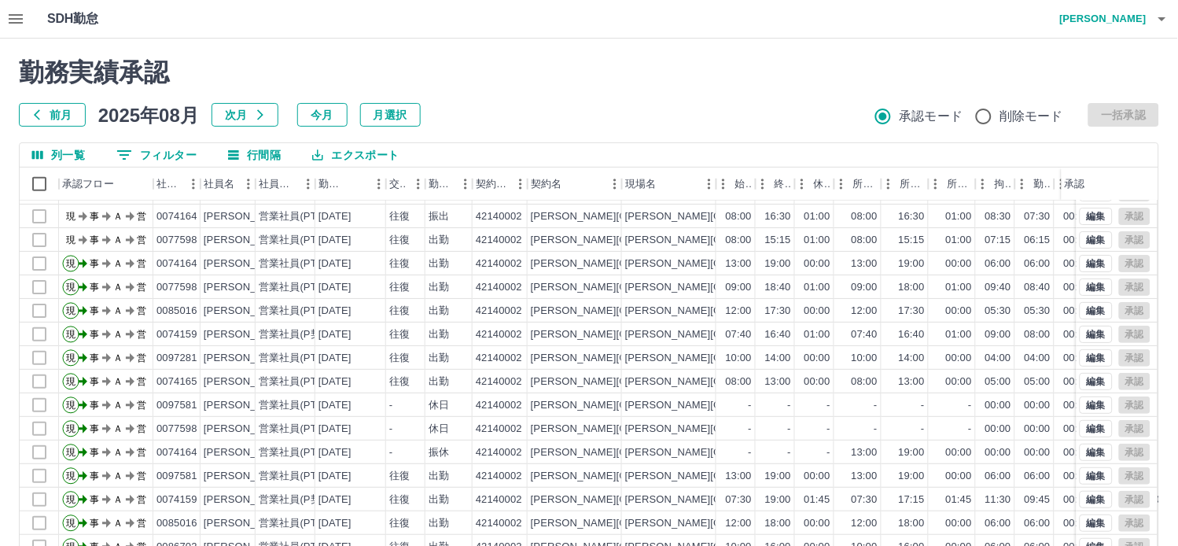
scroll to position [0, 0]
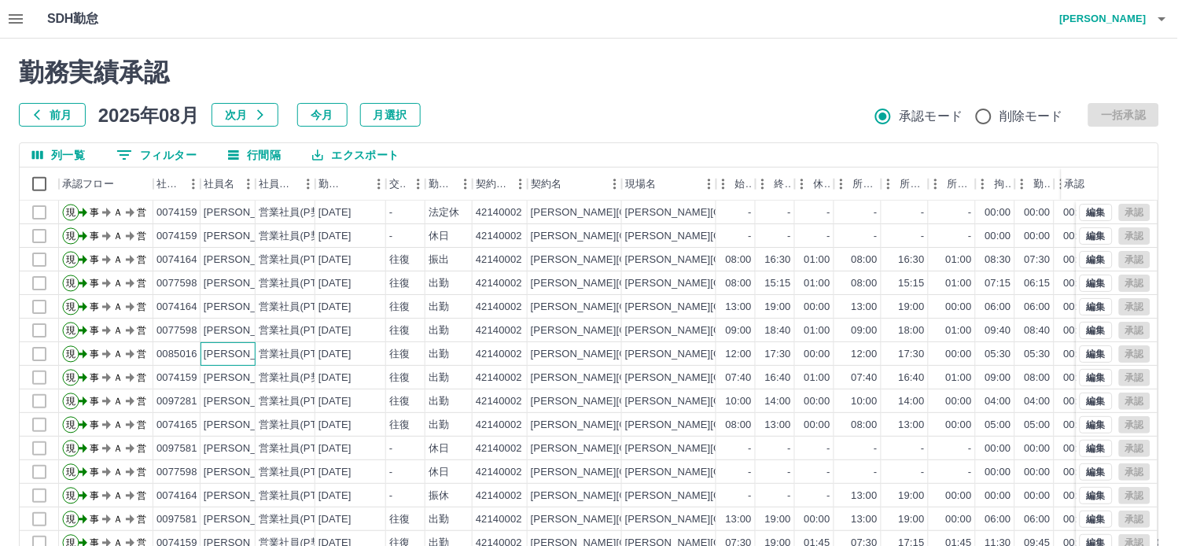
click at [241, 358] on div "[PERSON_NAME]" at bounding box center [247, 354] width 86 height 15
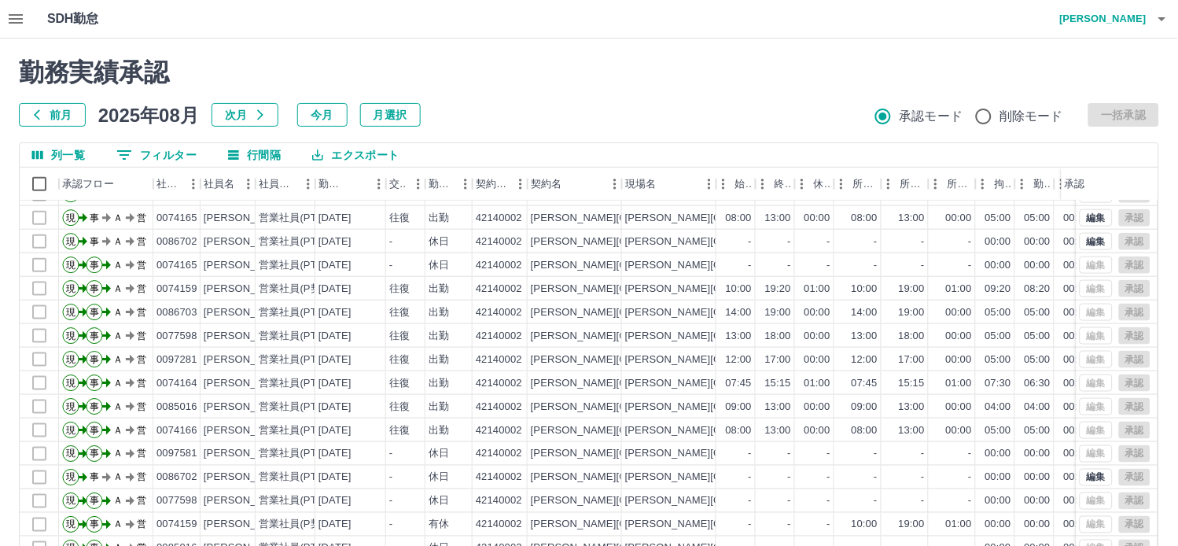
scroll to position [436, 0]
